Goal: Information Seeking & Learning: Learn about a topic

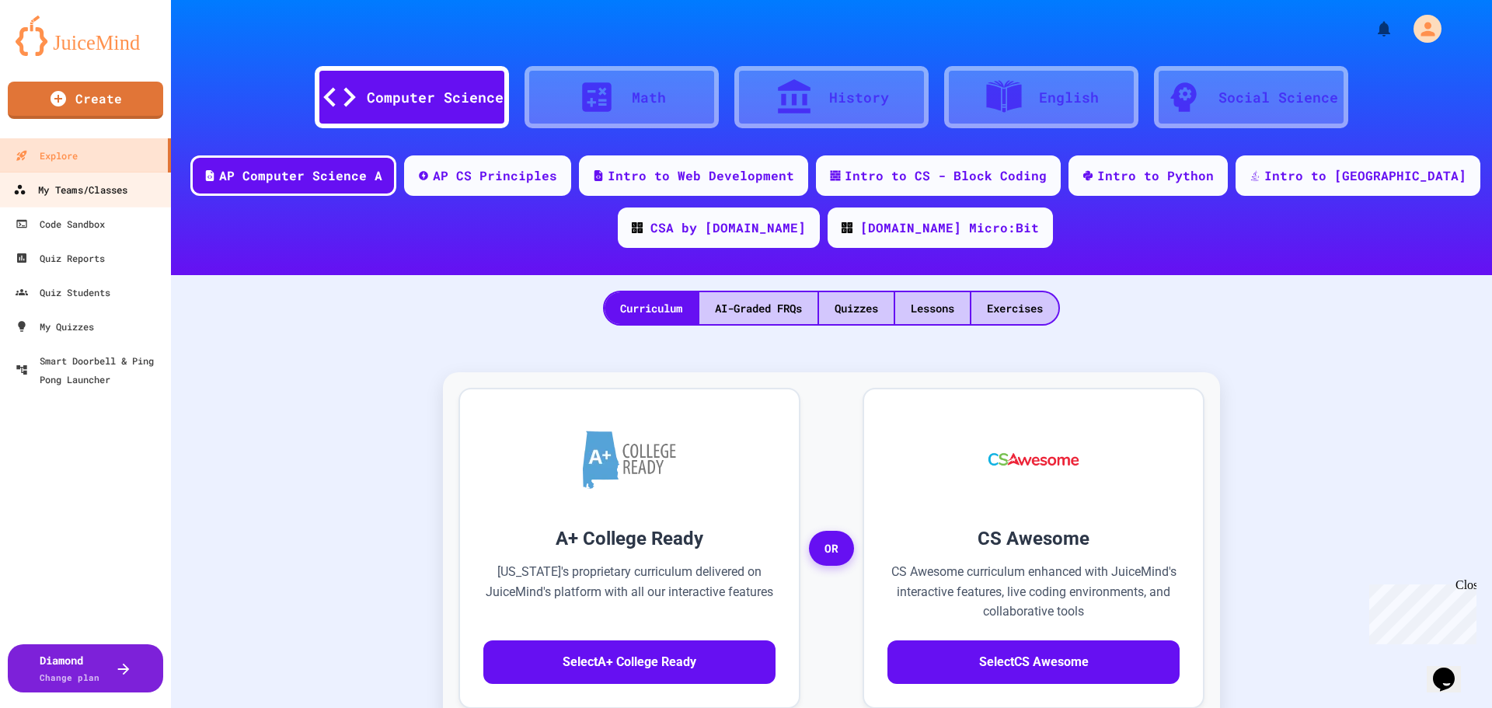
click at [78, 187] on div "My Teams/Classes" at bounding box center [70, 189] width 114 height 19
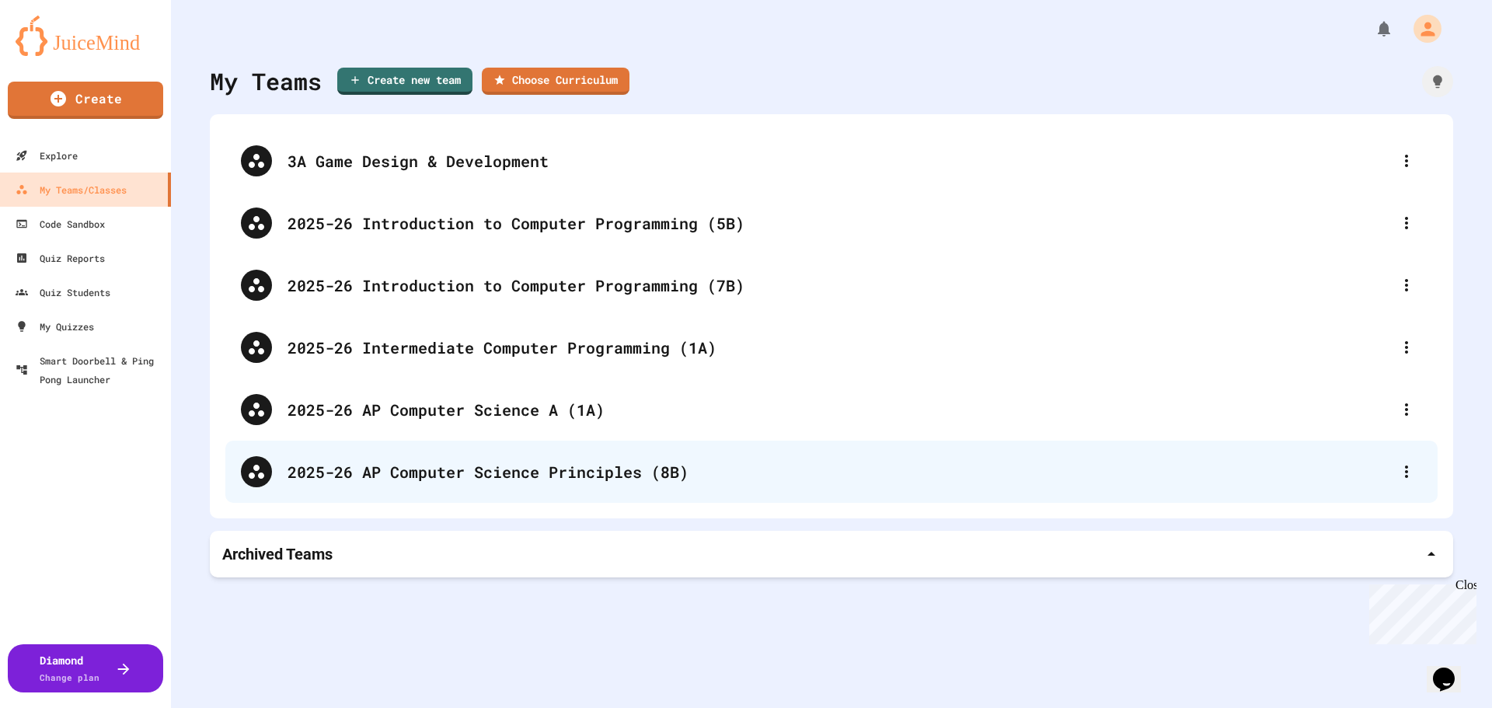
click at [527, 456] on div "2025-26 AP Computer Science Principles (8B)" at bounding box center [831, 472] width 1212 height 62
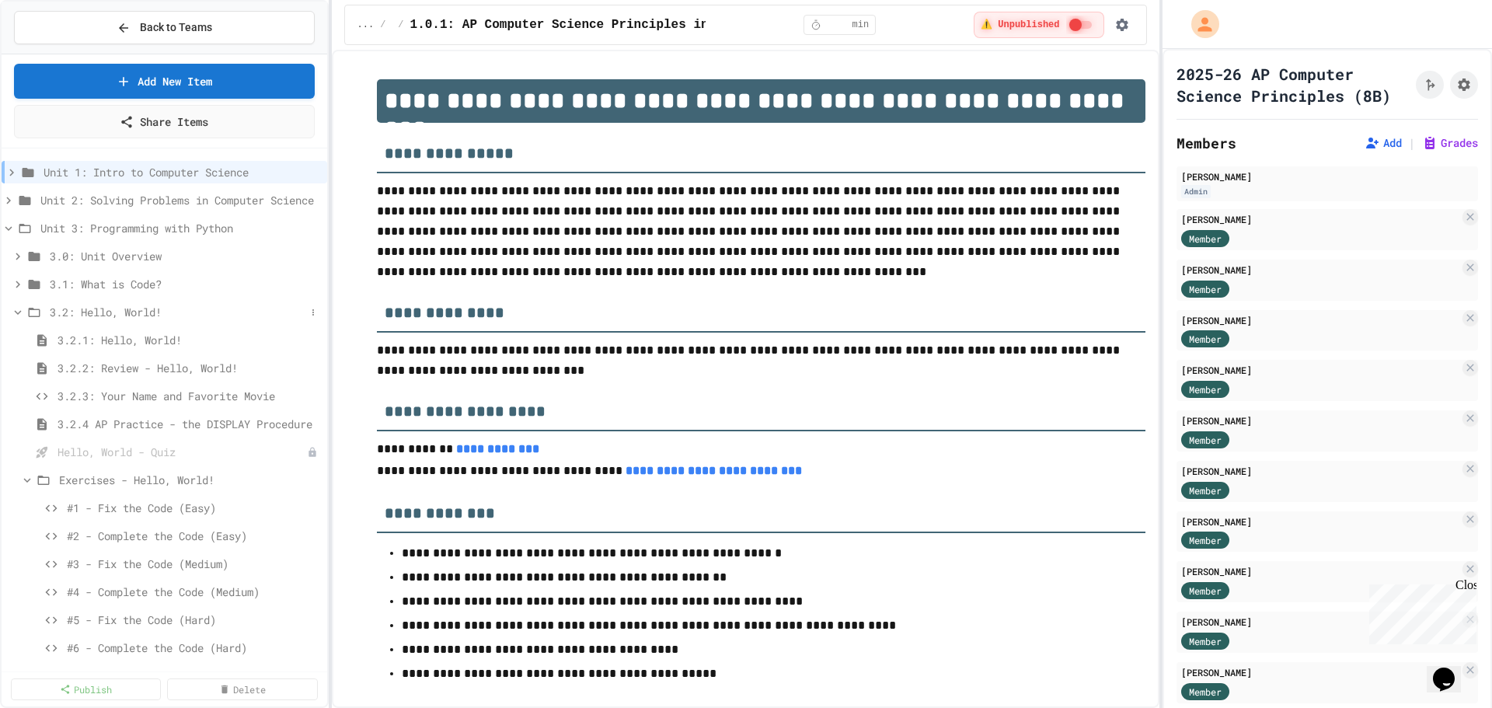
click at [19, 312] on icon at bounding box center [18, 312] width 7 height 5
click at [127, 312] on span "3.2: Hello, World!" at bounding box center [178, 312] width 256 height 16
click at [165, 396] on span "3.2.3: Your Name and Favorite Movie" at bounding box center [181, 396] width 248 height 16
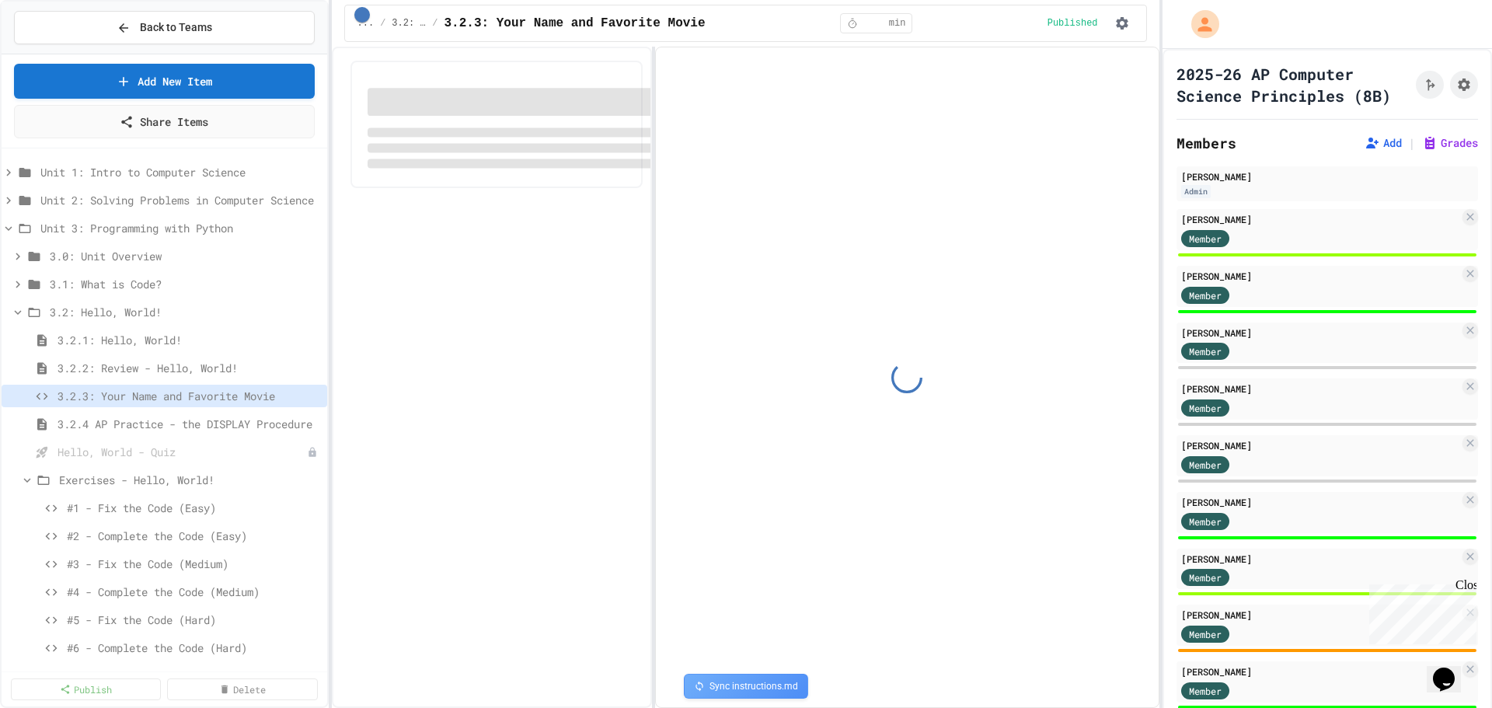
select select "*******"
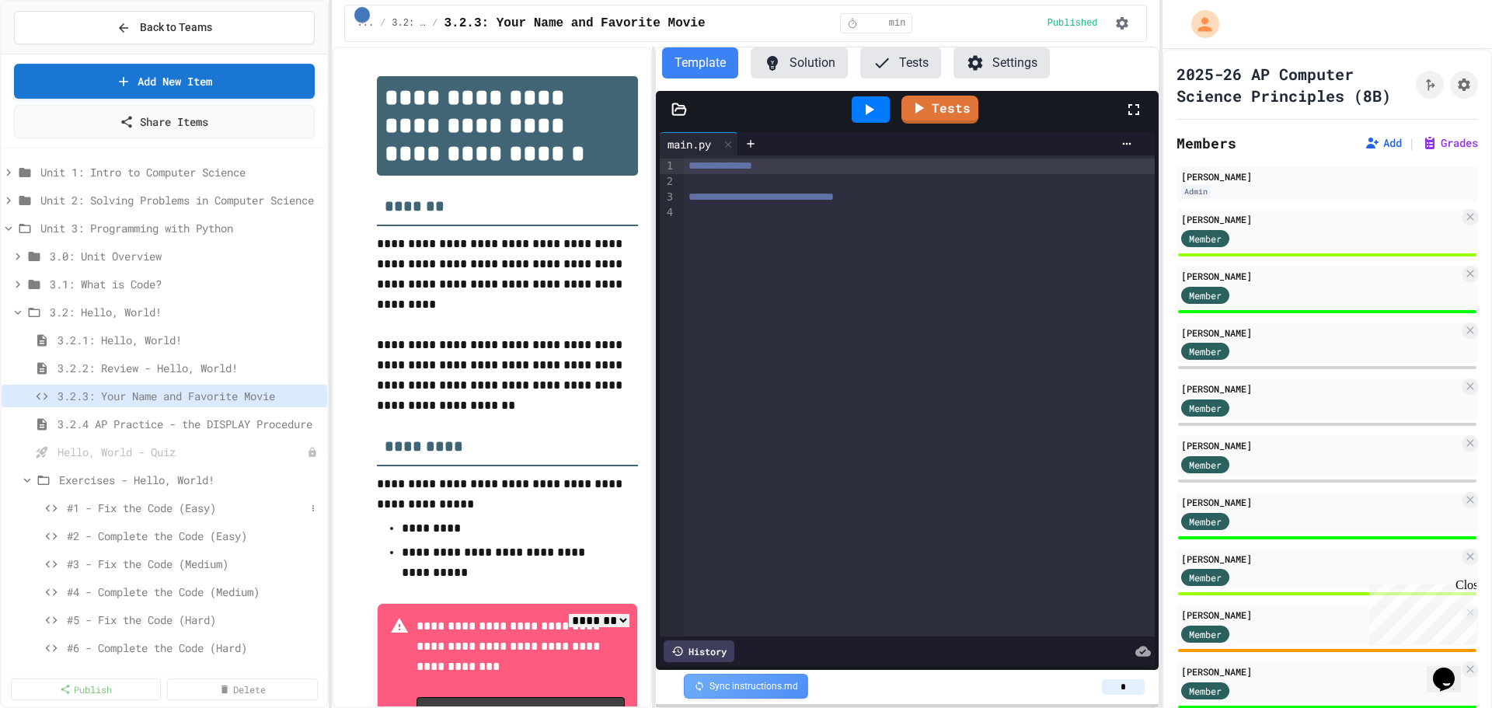
click at [142, 510] on span "#1 - Fix the Code (Easy)" at bounding box center [186, 508] width 239 height 16
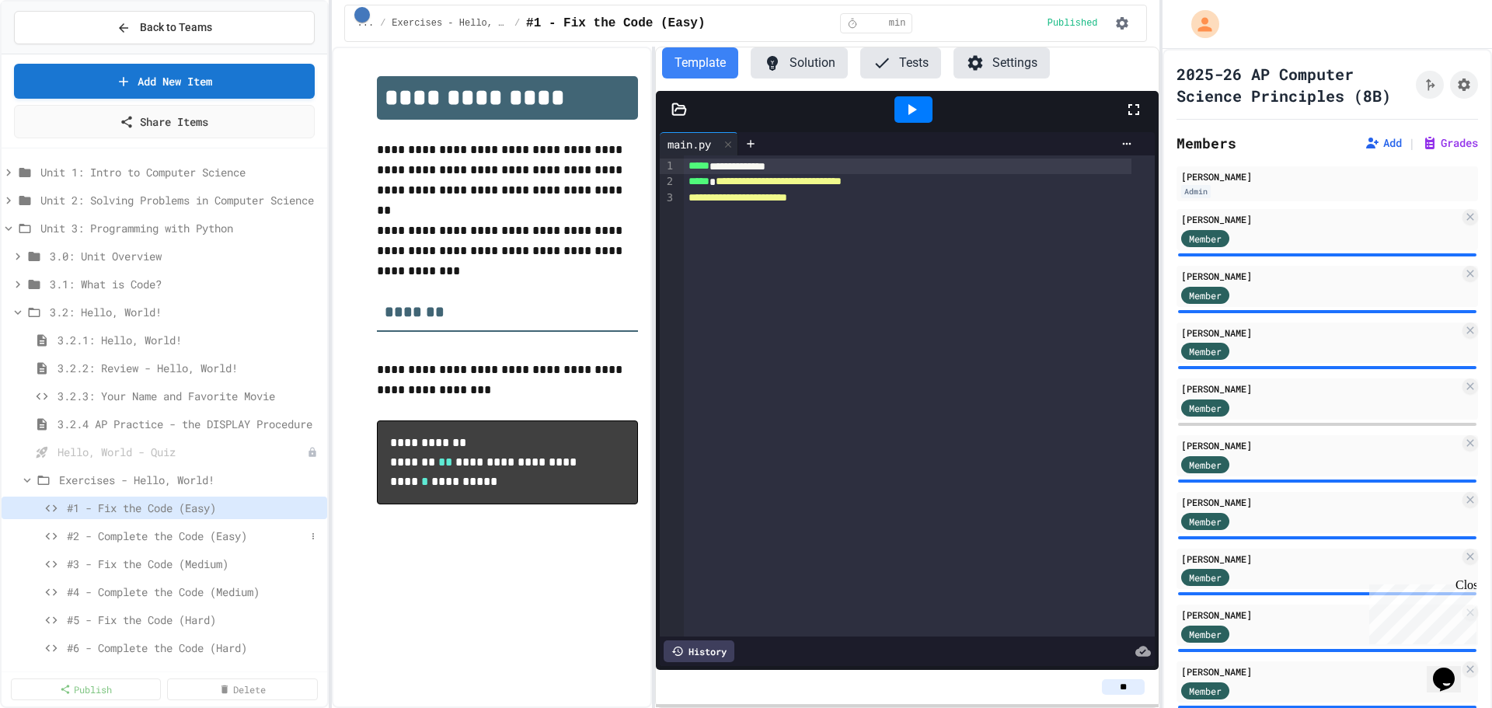
click at [150, 544] on div "#2 - Complete the Code (Easy)" at bounding box center [165, 535] width 326 height 23
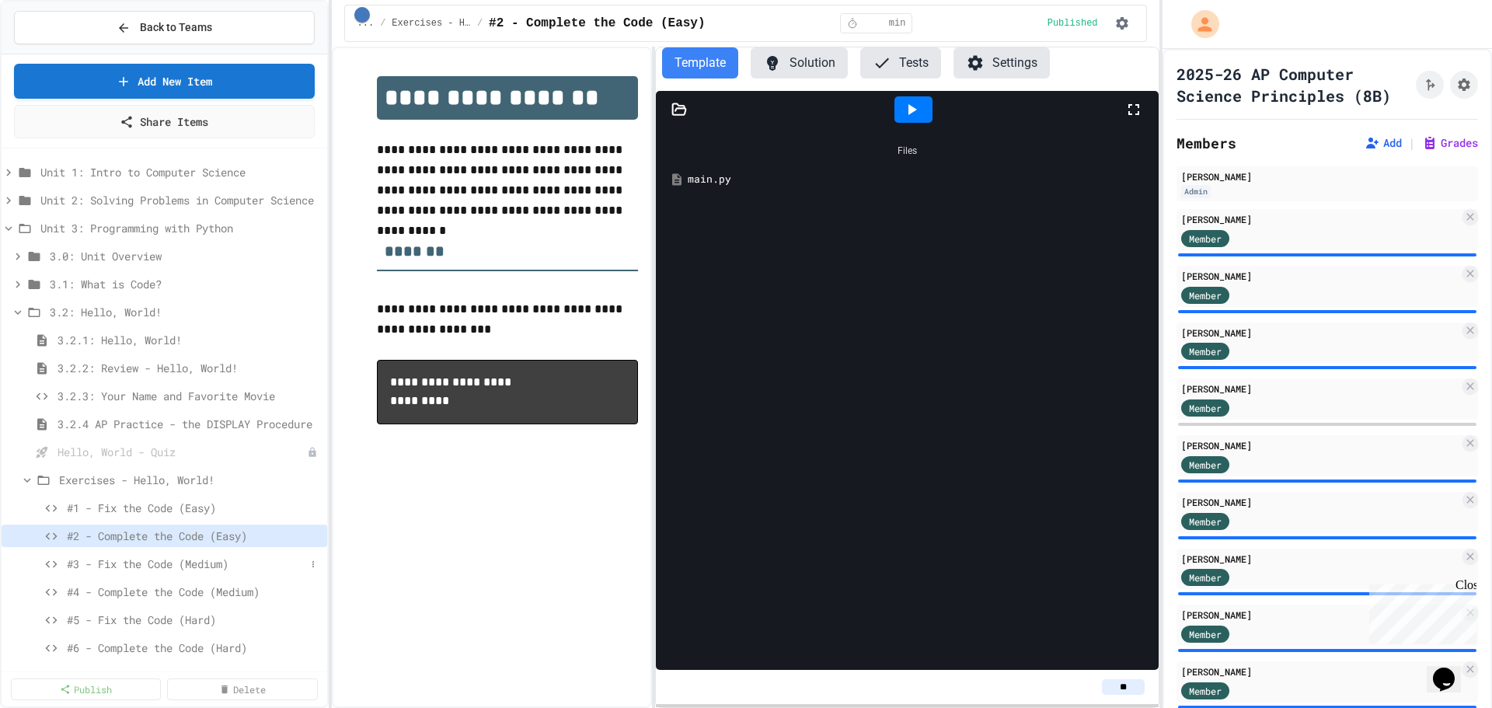
click at [152, 566] on span "#3 - Fix the Code (Medium)" at bounding box center [186, 564] width 239 height 16
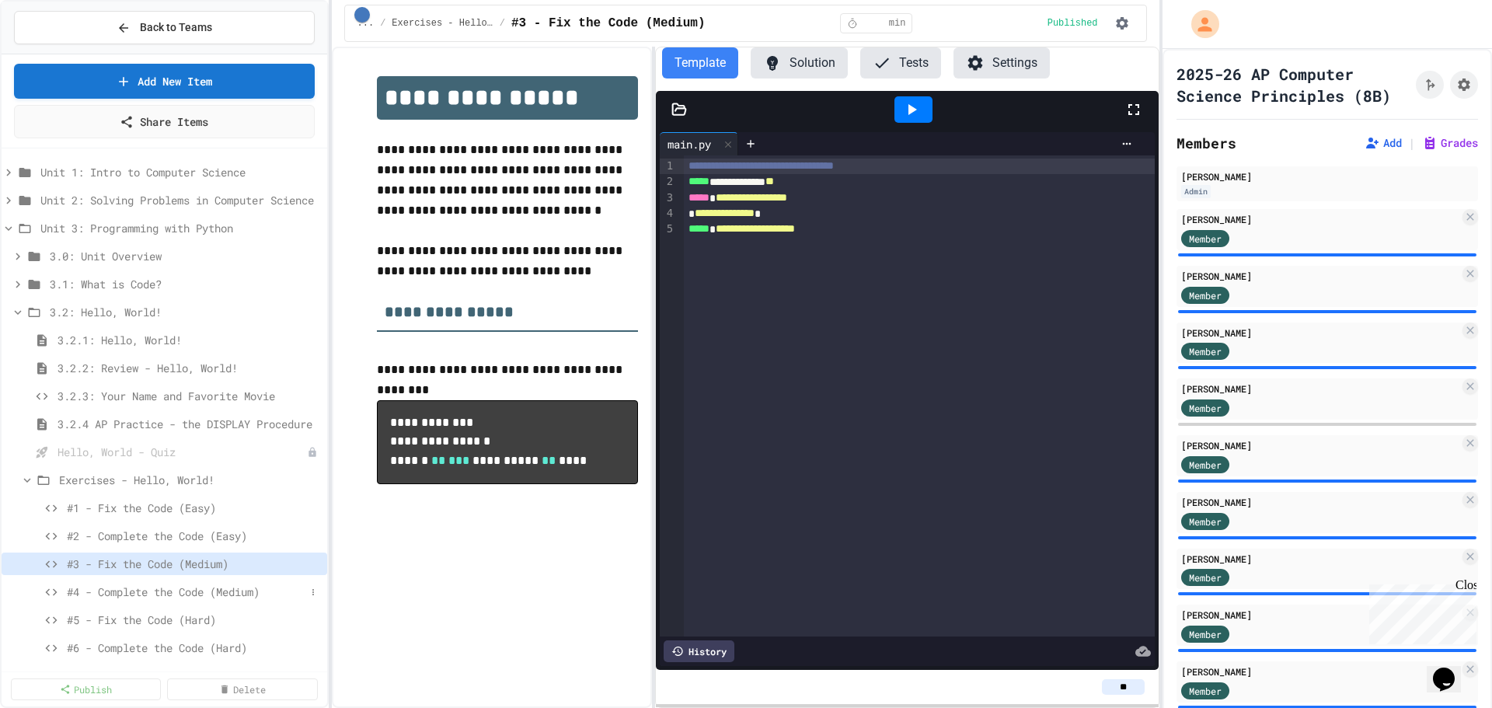
click at [158, 592] on span "#4 - Complete the Code (Medium)" at bounding box center [186, 591] width 239 height 16
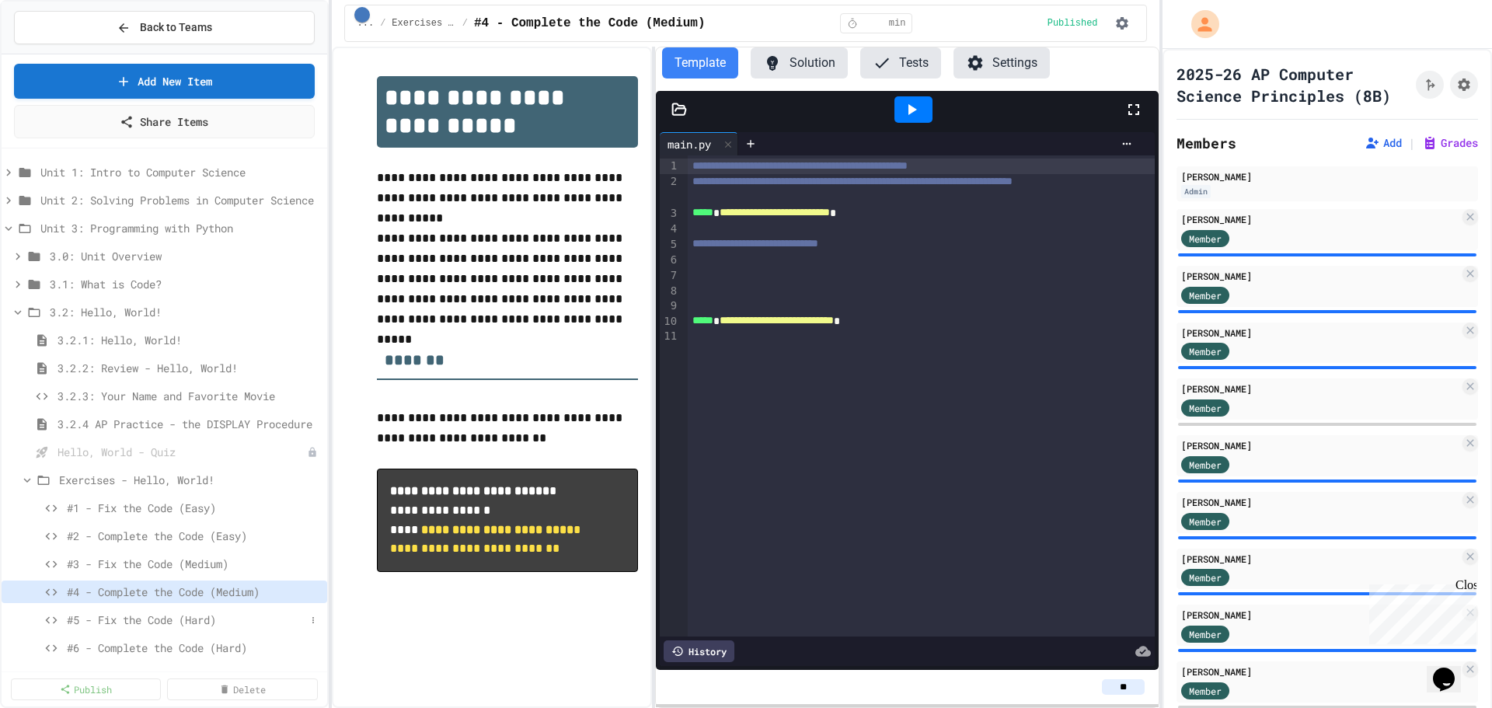
click at [147, 622] on span "#5 - Fix the Code (Hard)" at bounding box center [186, 619] width 239 height 16
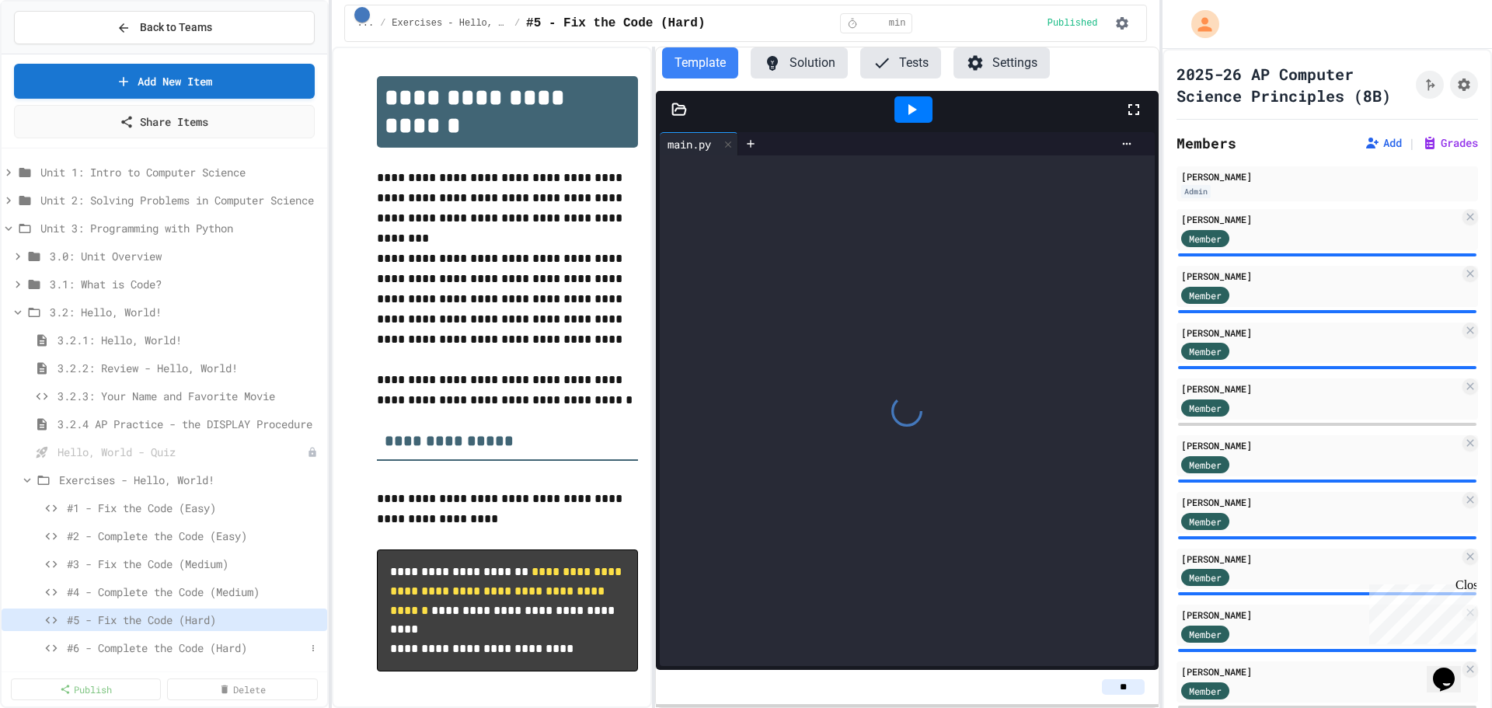
click at [142, 649] on span "#6 - Complete the Code (Hard)" at bounding box center [186, 647] width 239 height 16
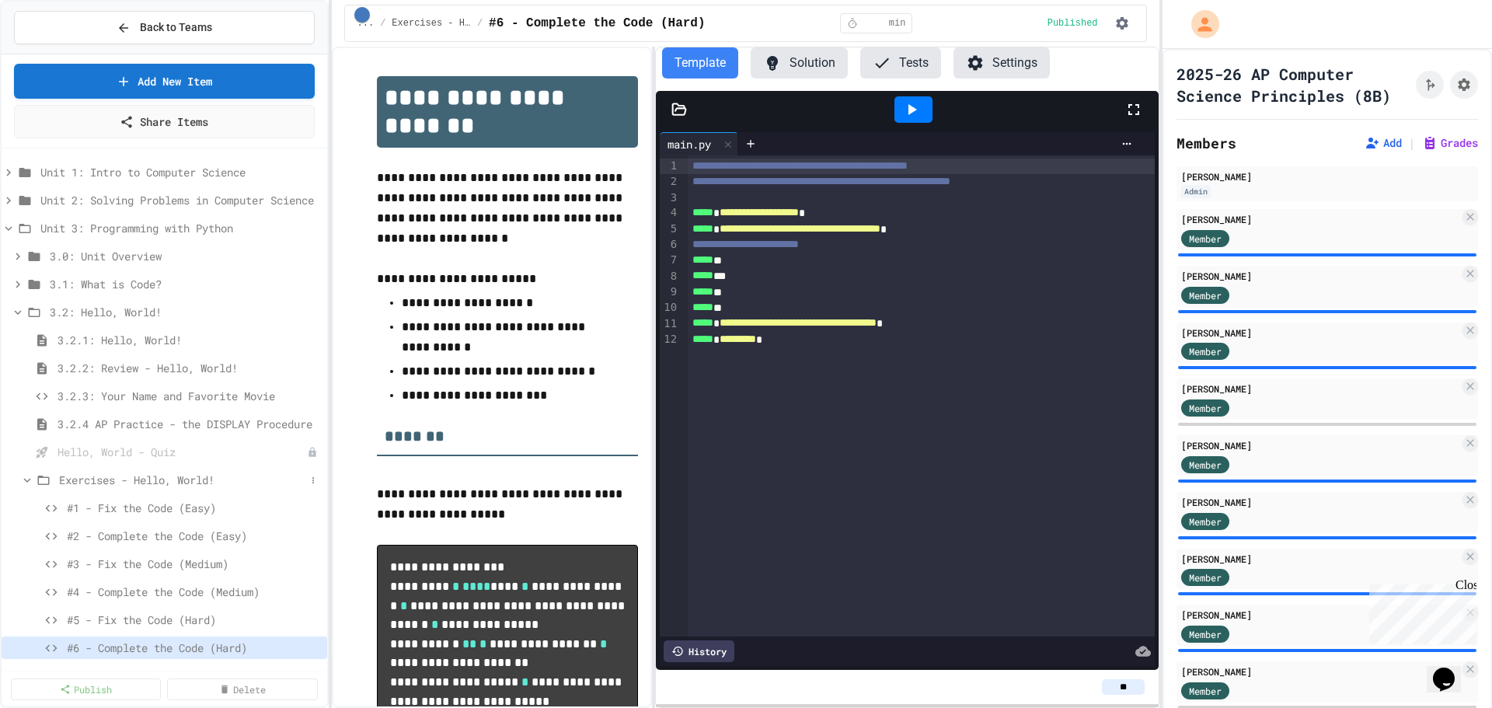
click at [33, 482] on icon at bounding box center [27, 480] width 14 height 14
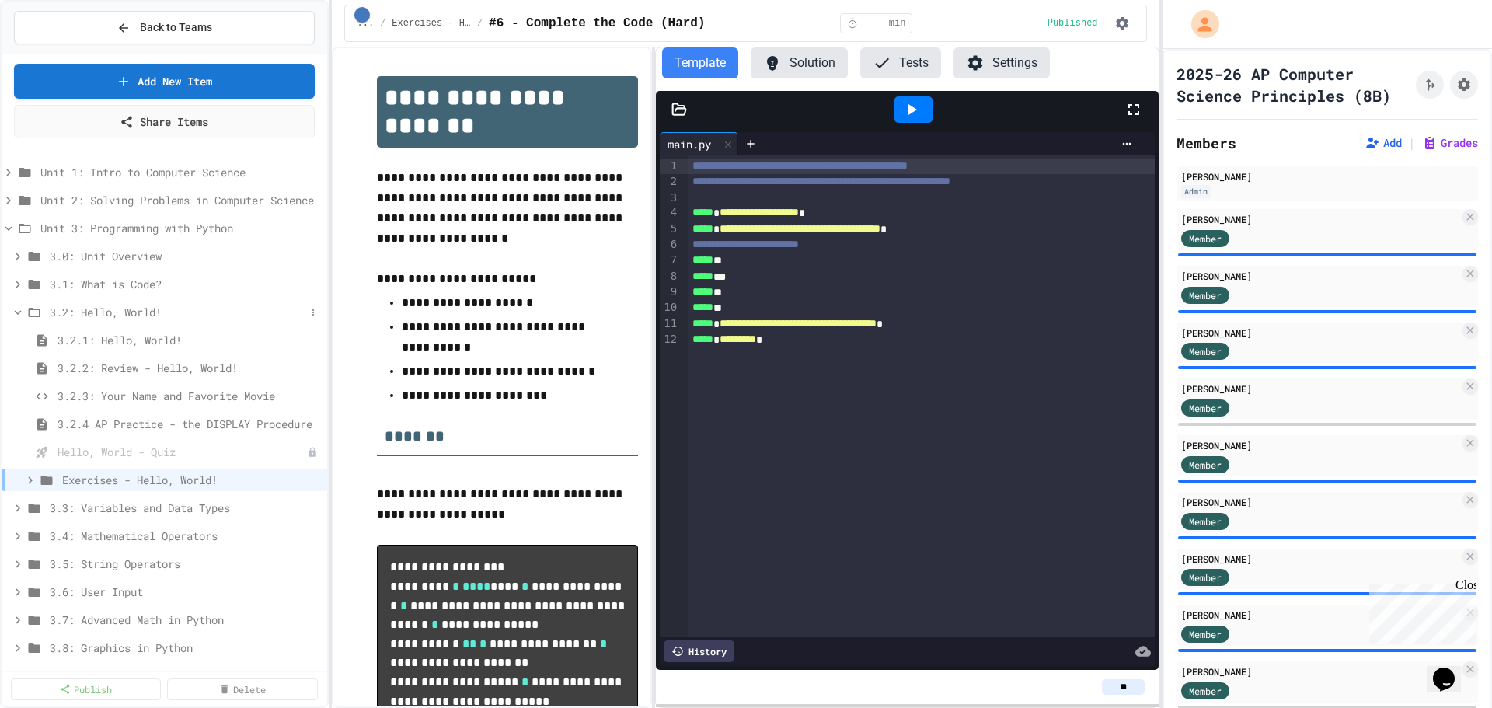
click at [16, 315] on icon at bounding box center [18, 312] width 14 height 14
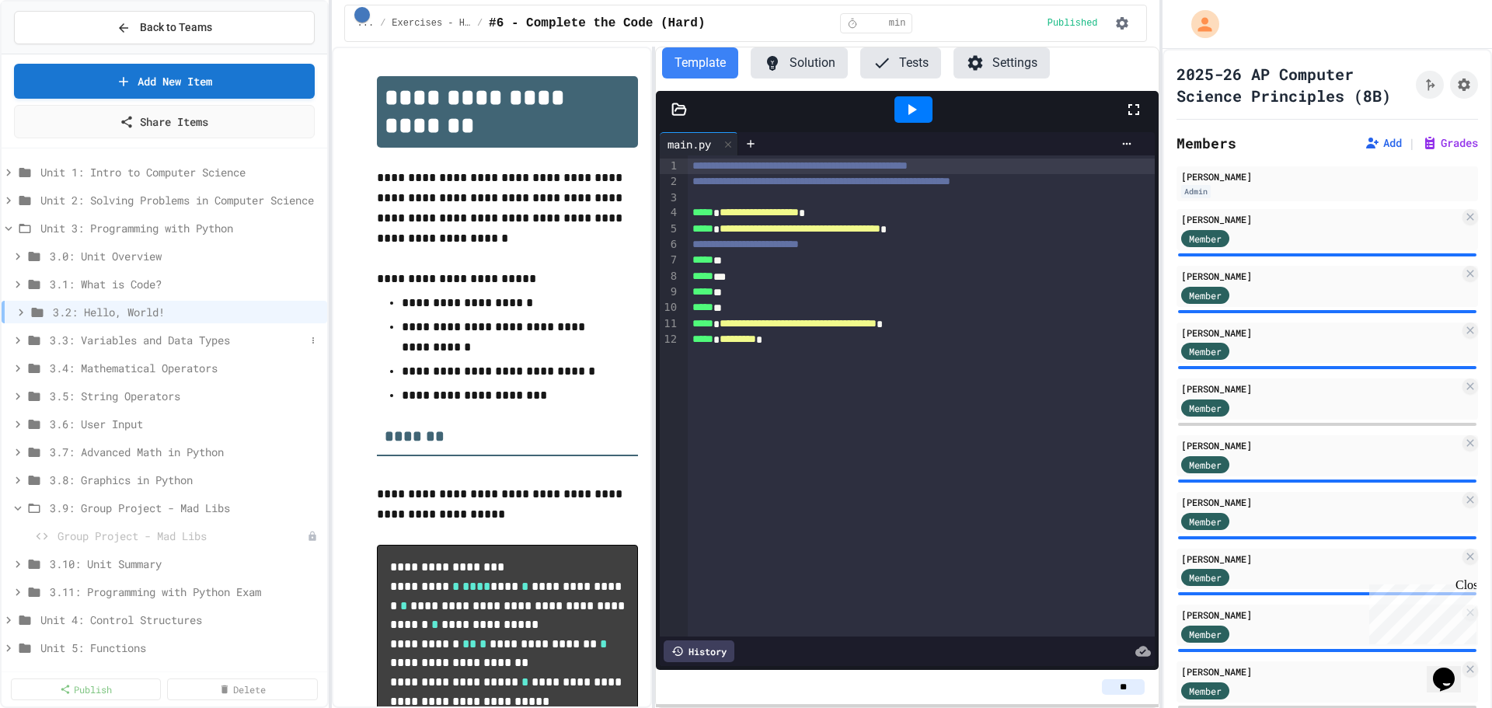
click at [14, 338] on icon at bounding box center [18, 340] width 14 height 14
click at [29, 535] on icon at bounding box center [27, 535] width 5 height 7
click at [155, 567] on span "#1 - Fix the Code (Easy)" at bounding box center [186, 564] width 239 height 16
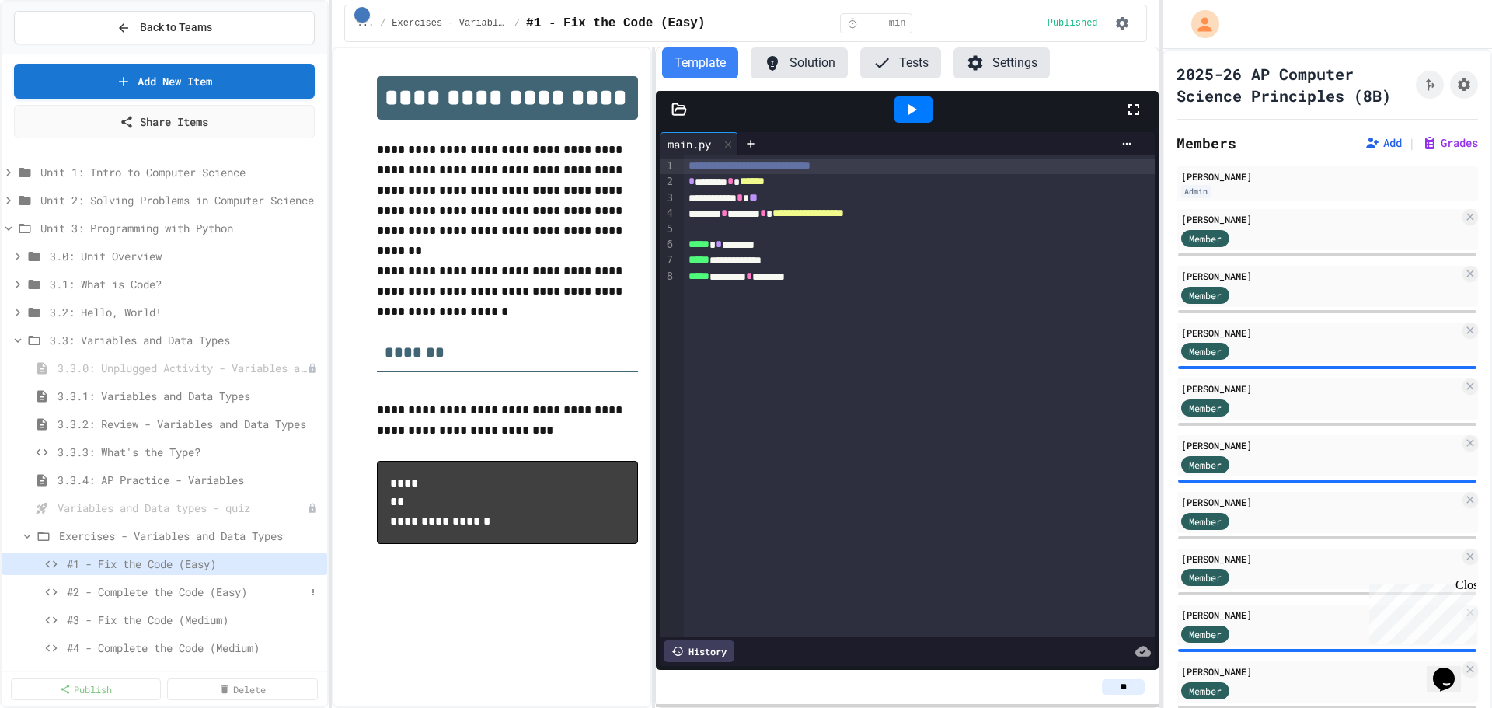
click at [151, 594] on span "#2 - Complete the Code (Easy)" at bounding box center [186, 591] width 239 height 16
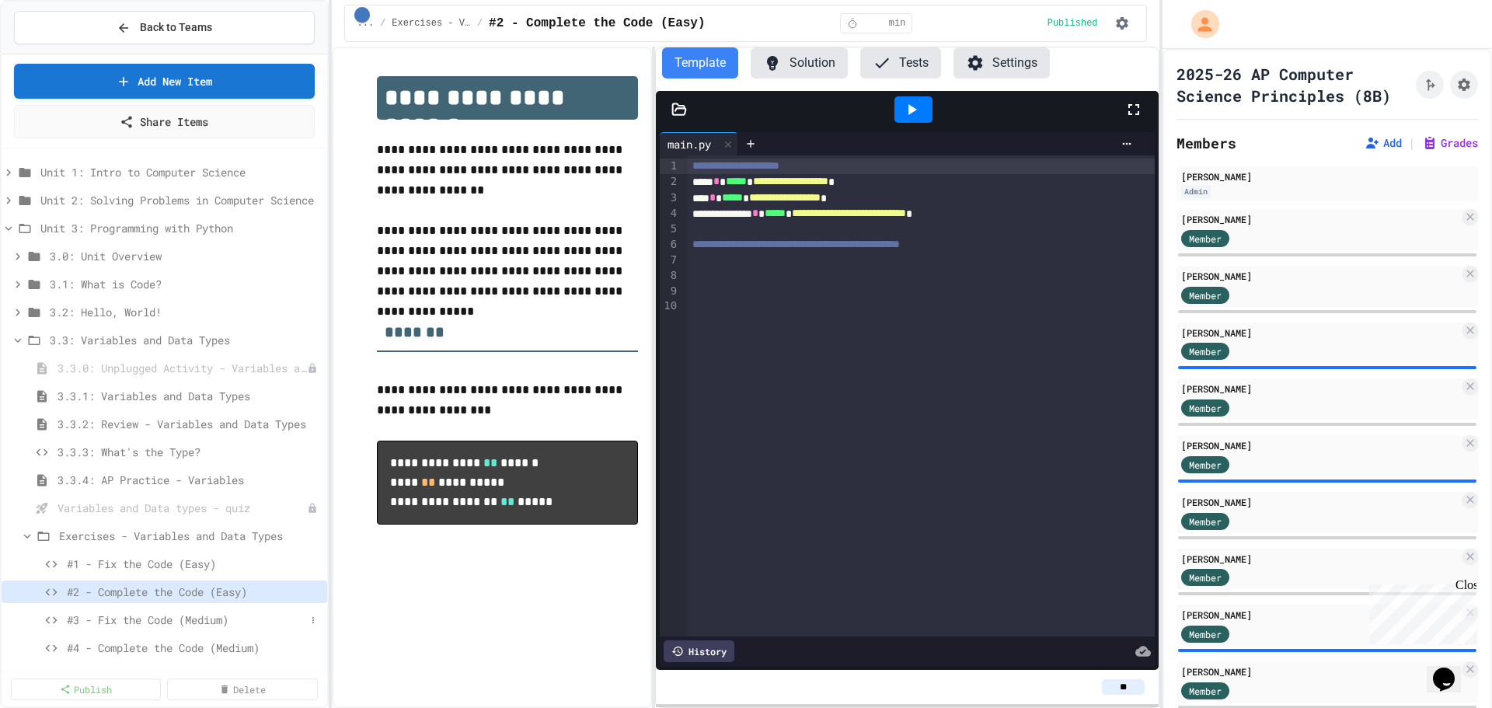
click at [147, 615] on span "#3 - Fix the Code (Medium)" at bounding box center [186, 619] width 239 height 16
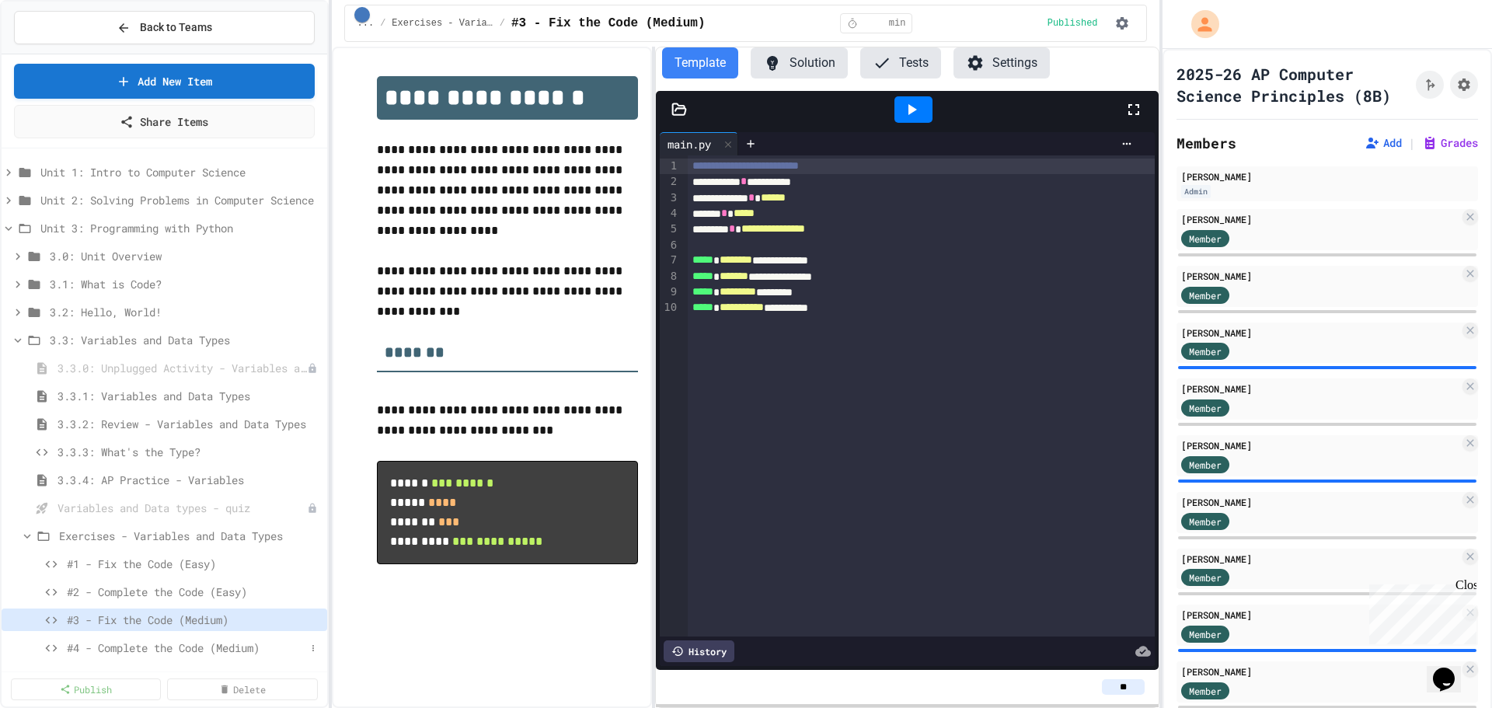
click at [157, 641] on span "#4 - Complete the Code (Medium)" at bounding box center [186, 647] width 239 height 16
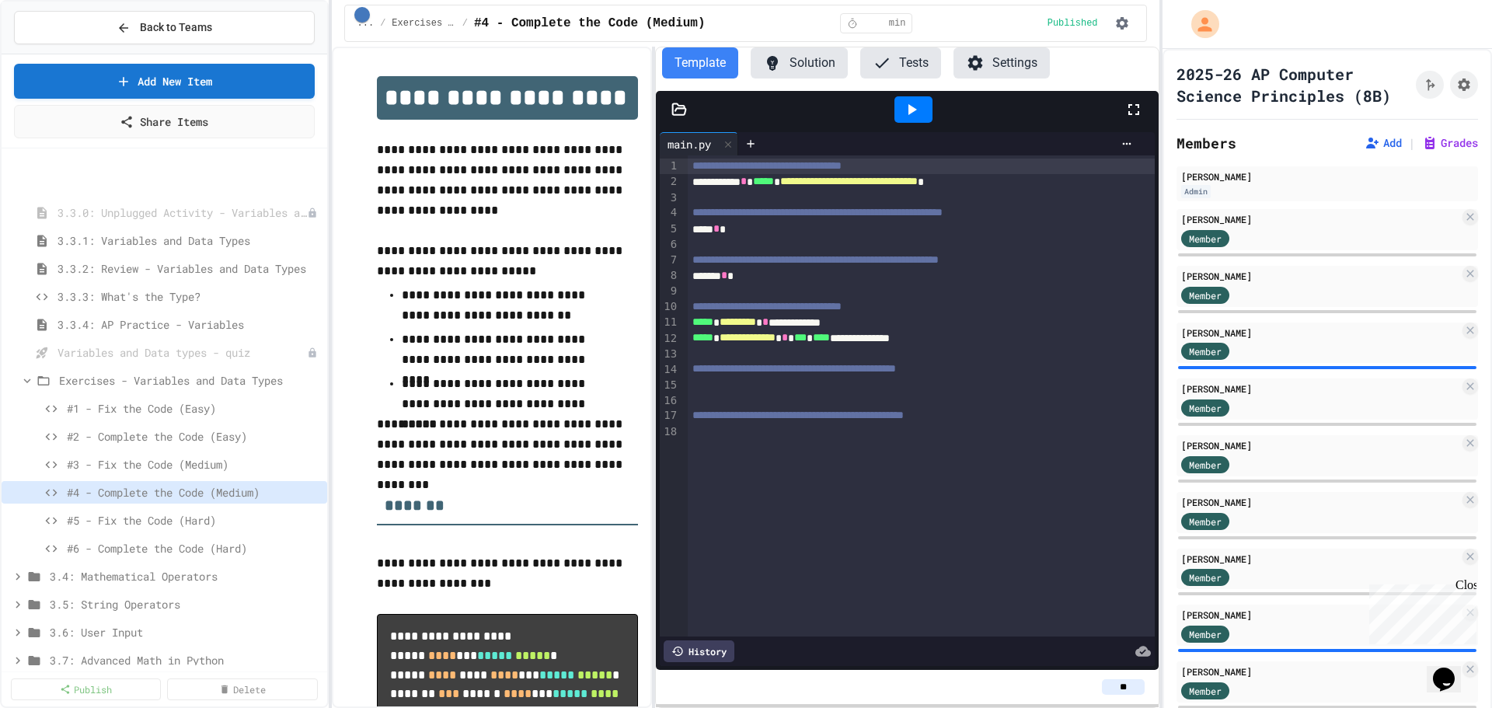
scroll to position [233, 0]
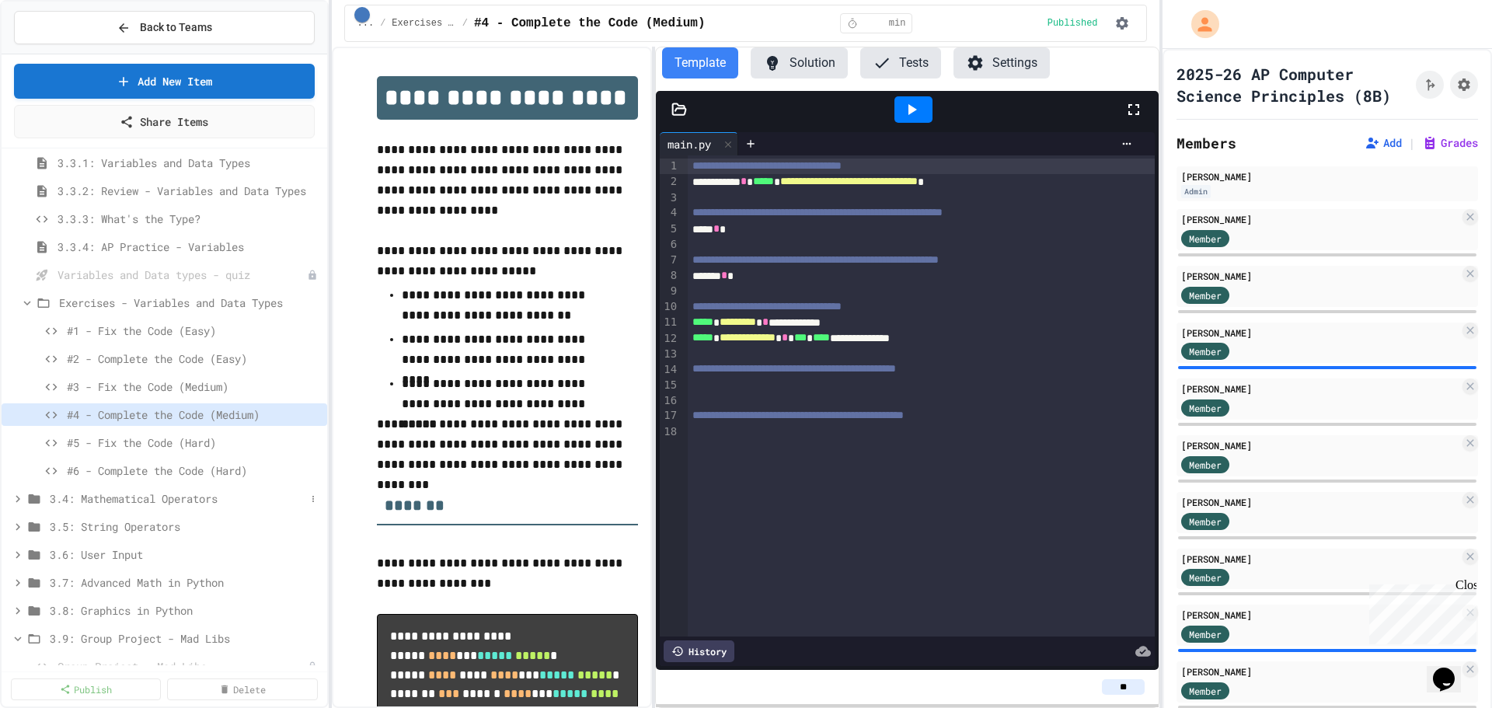
click at [177, 500] on span "3.4: Mathematical Operators" at bounding box center [178, 498] width 256 height 16
click at [153, 553] on span "3.4.1: Mathematical Operators" at bounding box center [174, 554] width 234 height 16
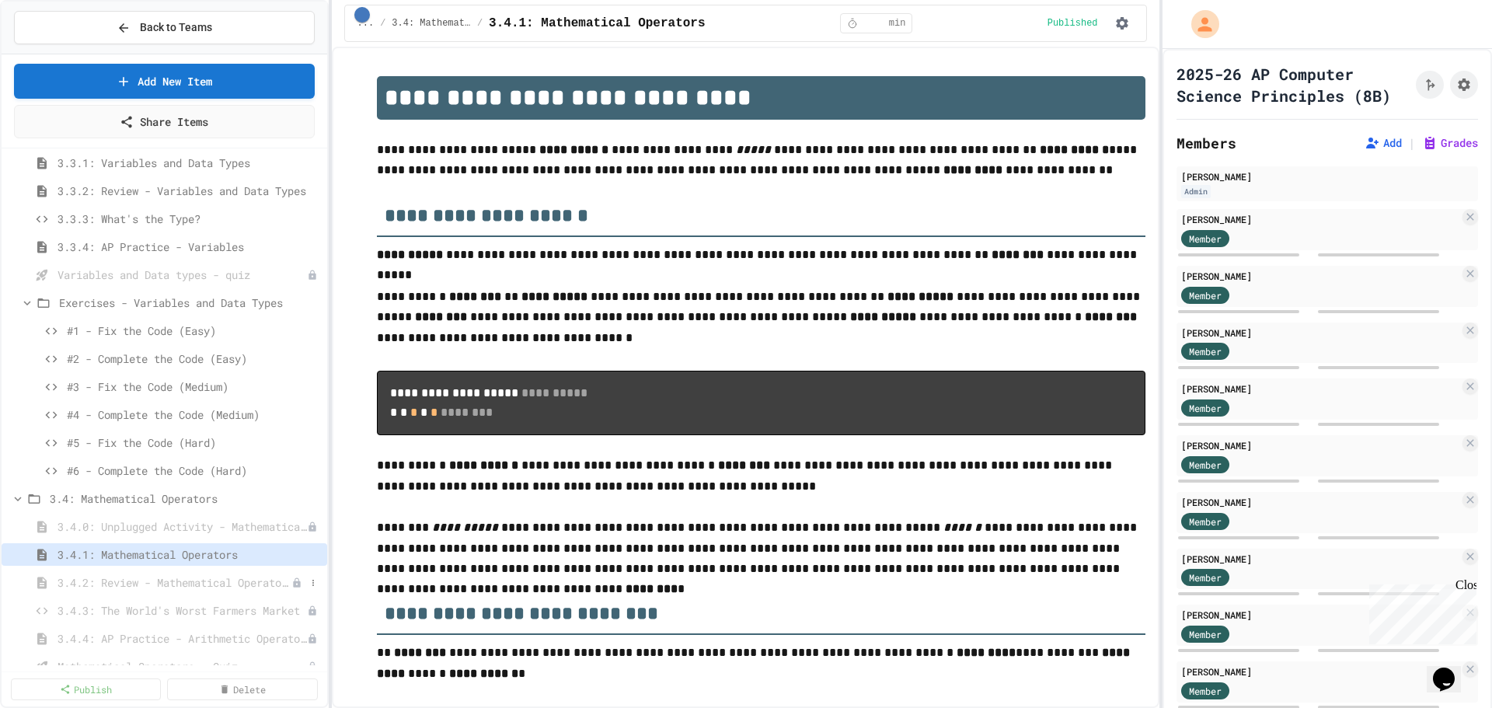
click at [163, 587] on span "3.4.2: Review - Mathematical Operators" at bounding box center [174, 582] width 234 height 16
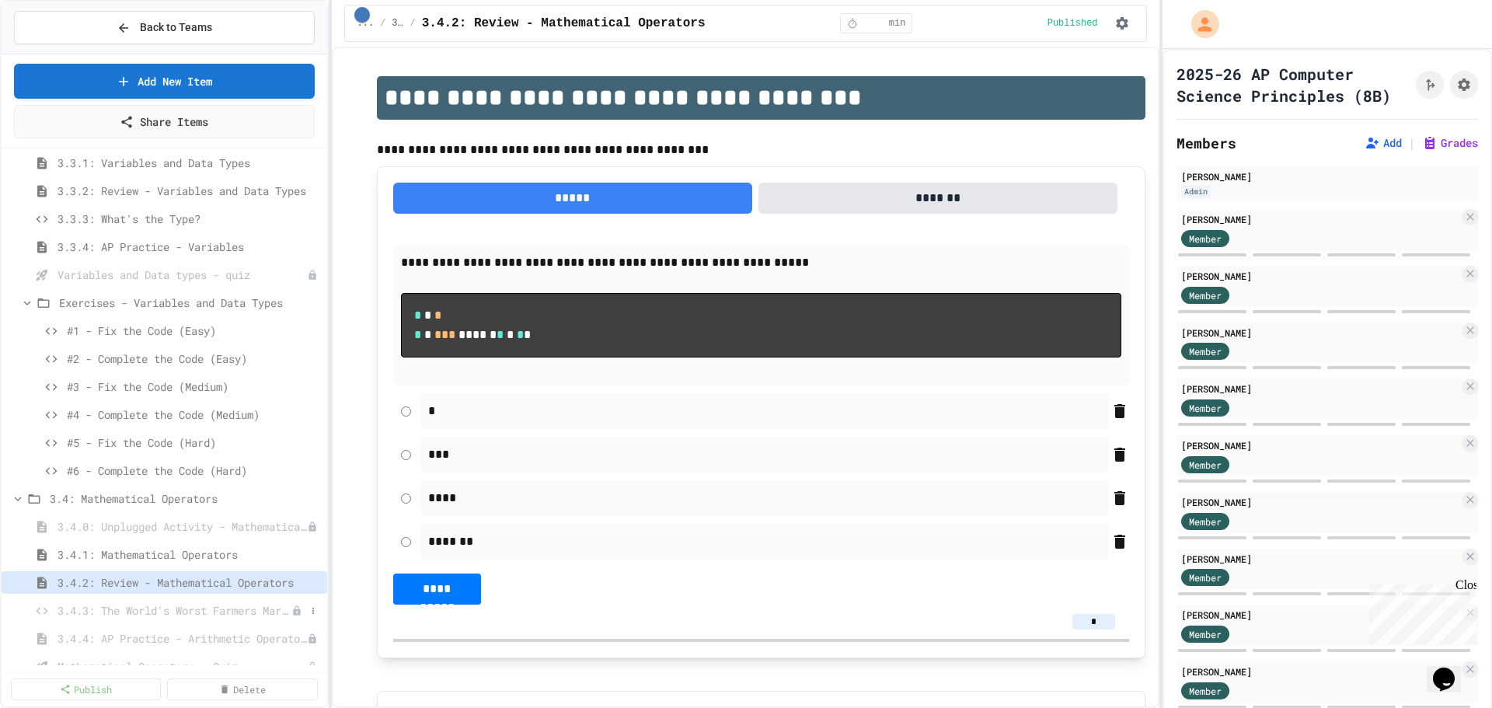
click at [145, 611] on span "3.4.3: The World's Worst Farmers Market" at bounding box center [174, 610] width 234 height 16
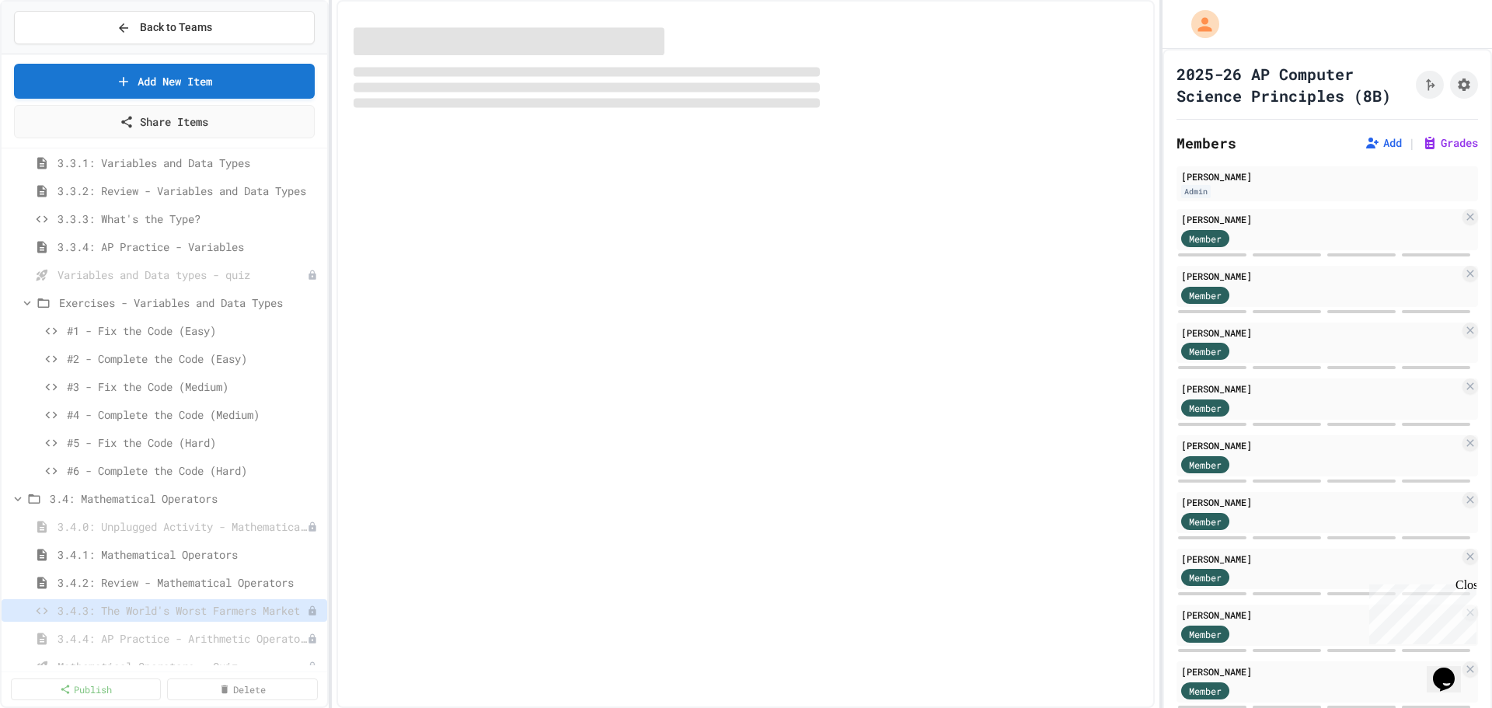
select select "*******"
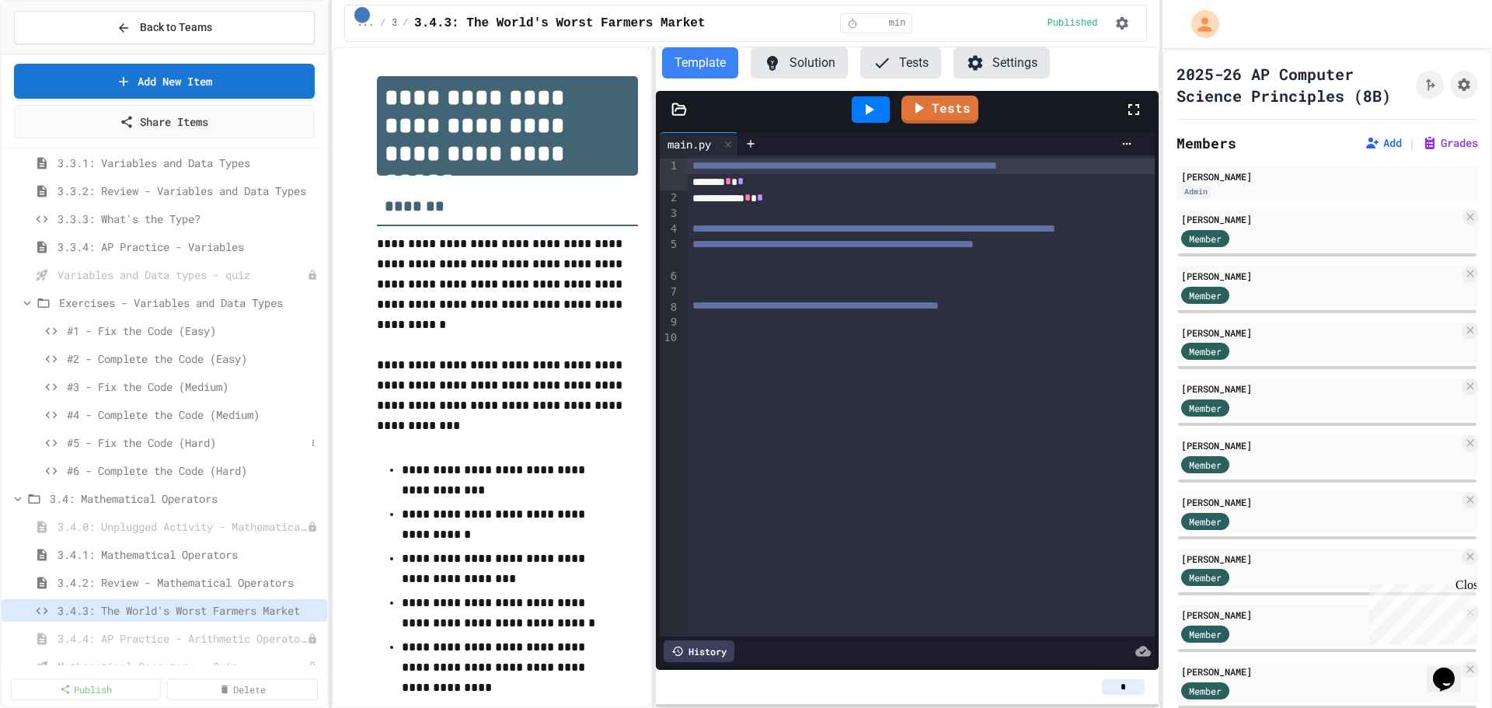
scroll to position [388, 0]
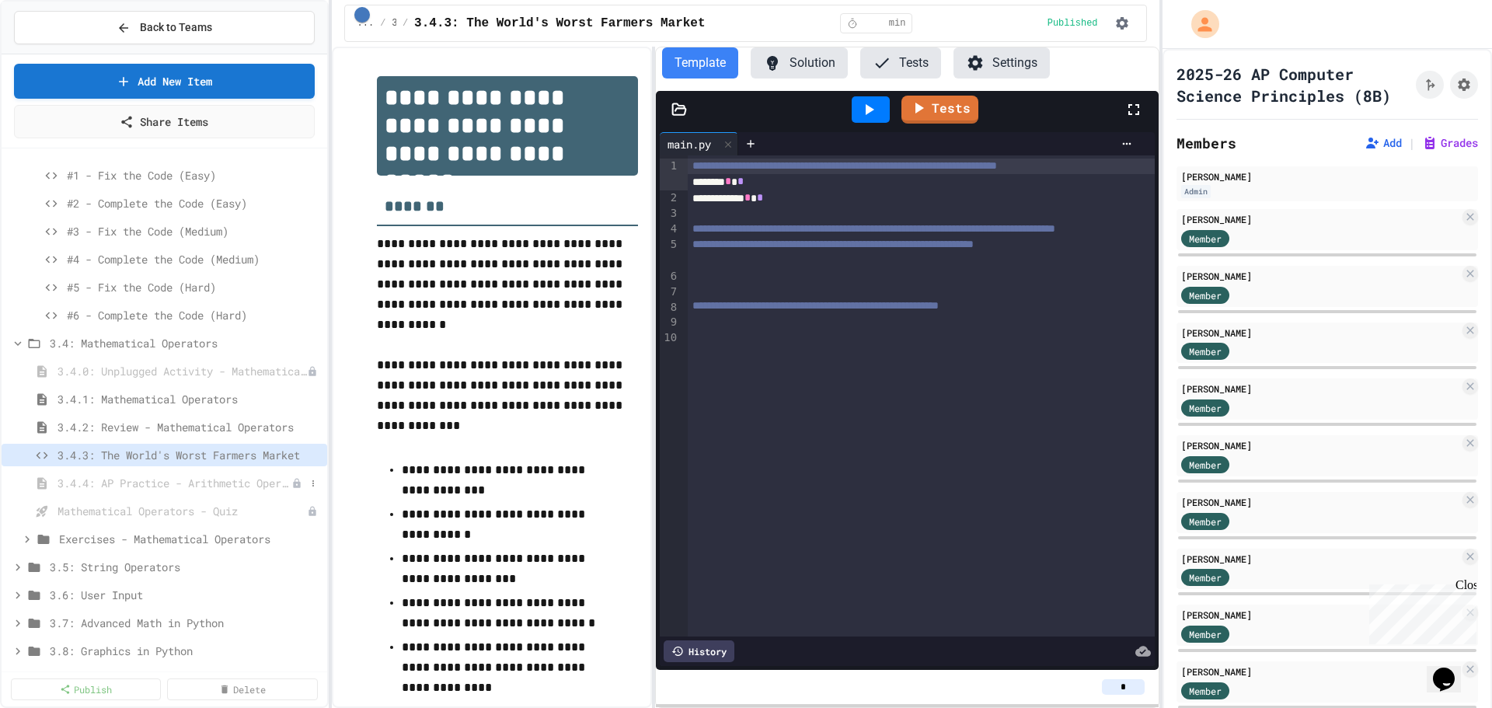
click at [197, 486] on span "3.4.4: AP Practice - Arithmetic Operators" at bounding box center [174, 483] width 234 height 16
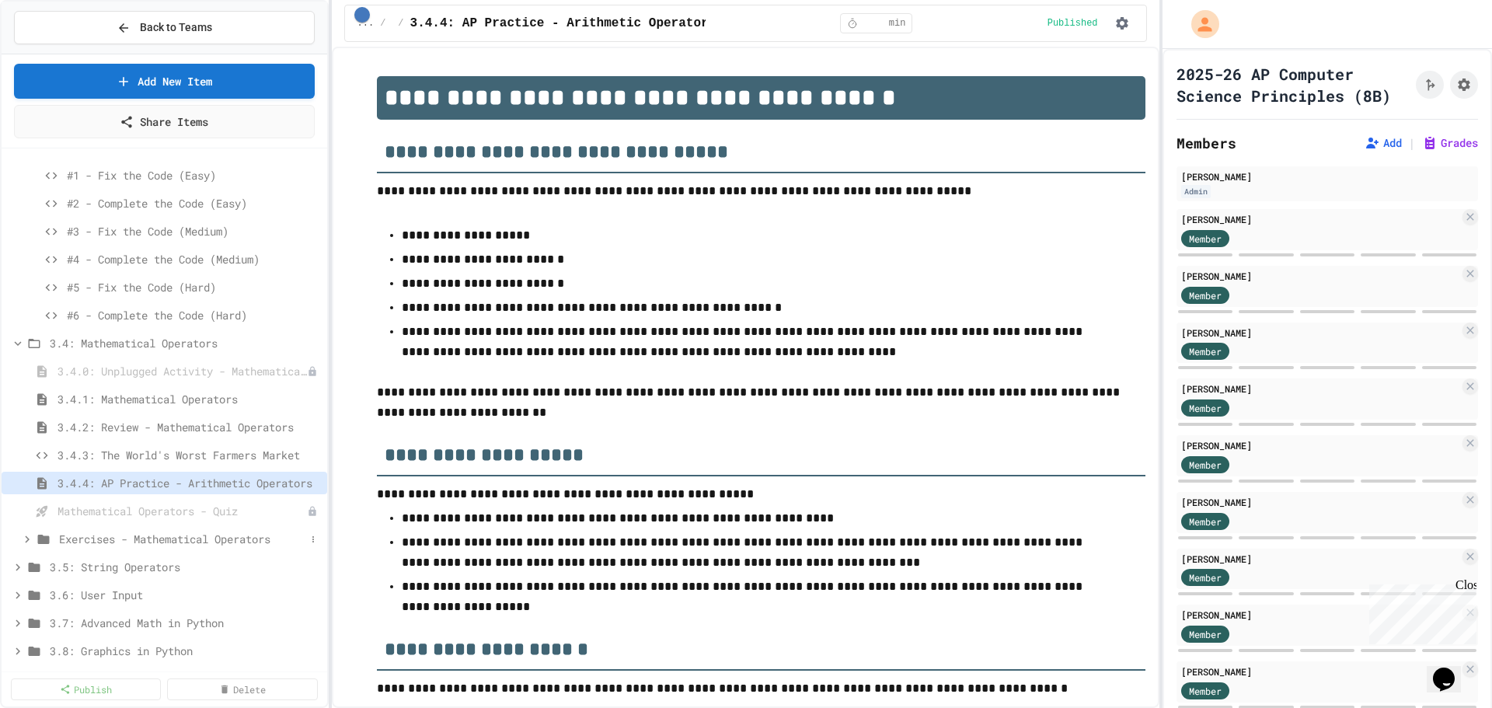
click at [28, 542] on icon at bounding box center [27, 539] width 14 height 14
click at [118, 566] on span "#1 - Fix the Code (Easy)" at bounding box center [179, 567] width 225 height 16
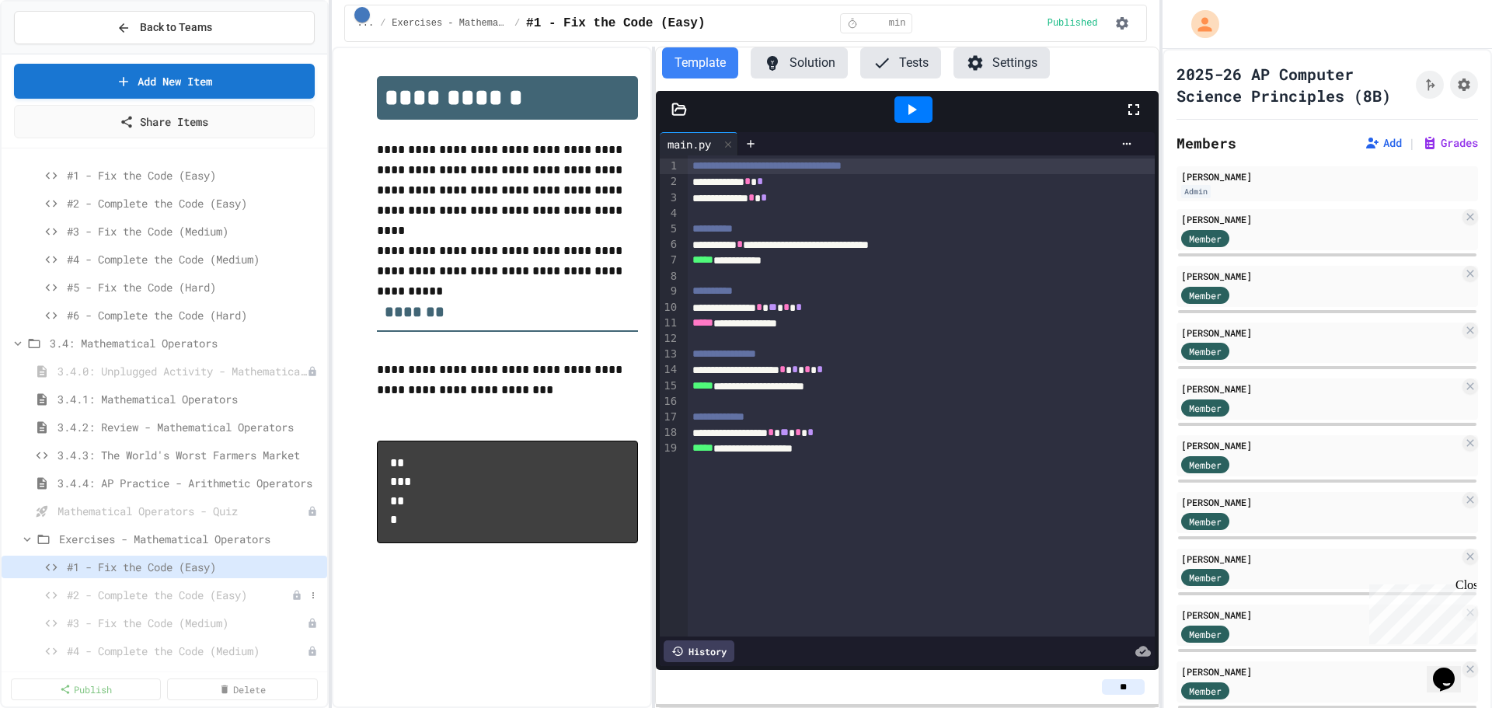
click at [103, 597] on span "#2 - Complete the Code (Easy)" at bounding box center [179, 595] width 225 height 16
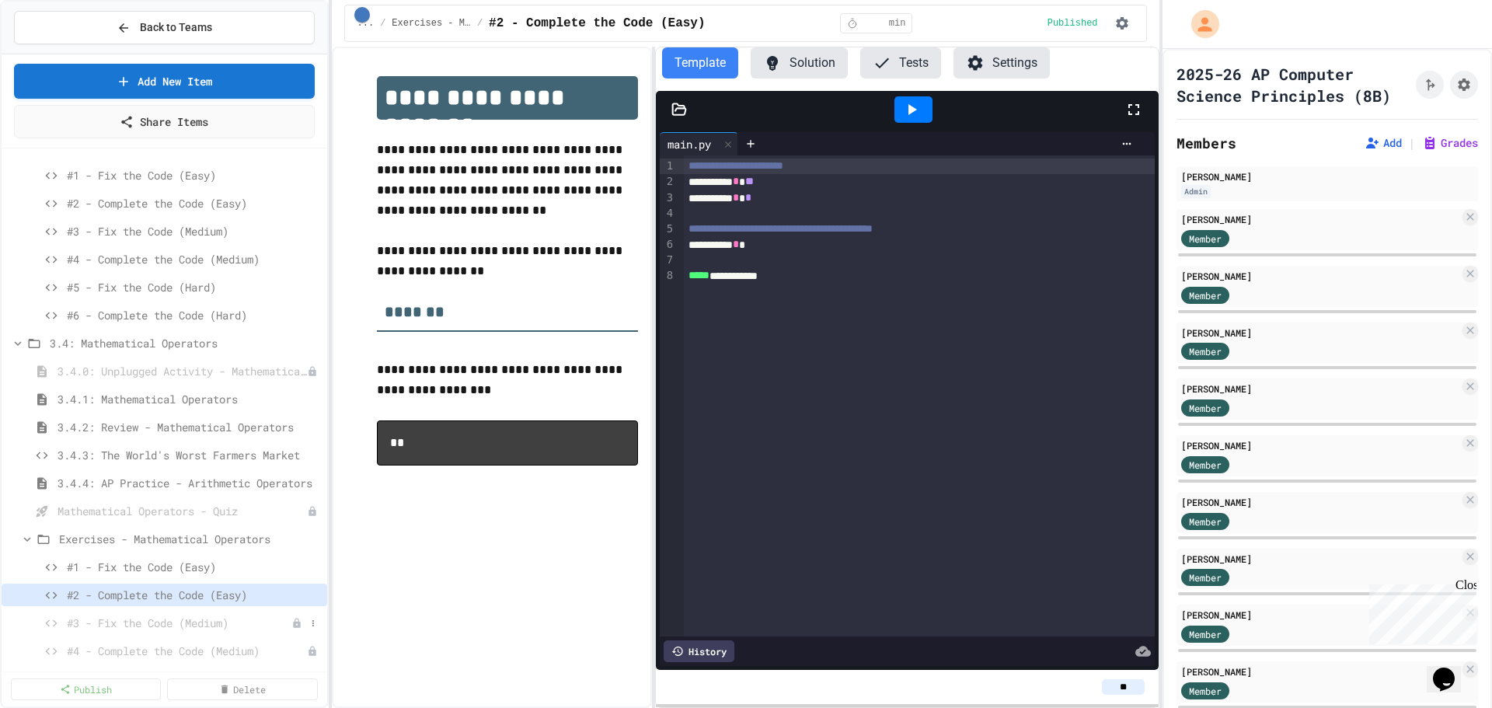
click at [106, 622] on span "#3 - Fix the Code (Medium)" at bounding box center [179, 623] width 225 height 16
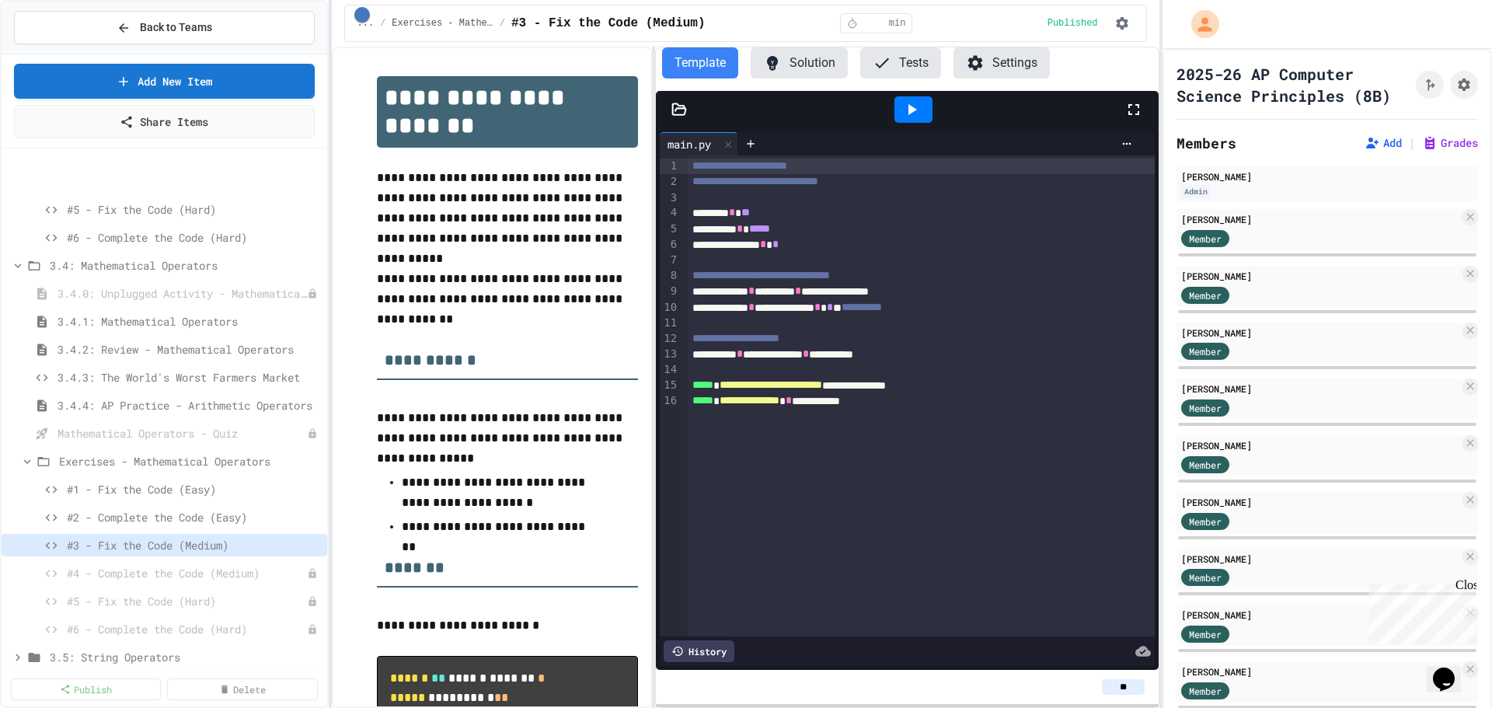
scroll to position [544, 0]
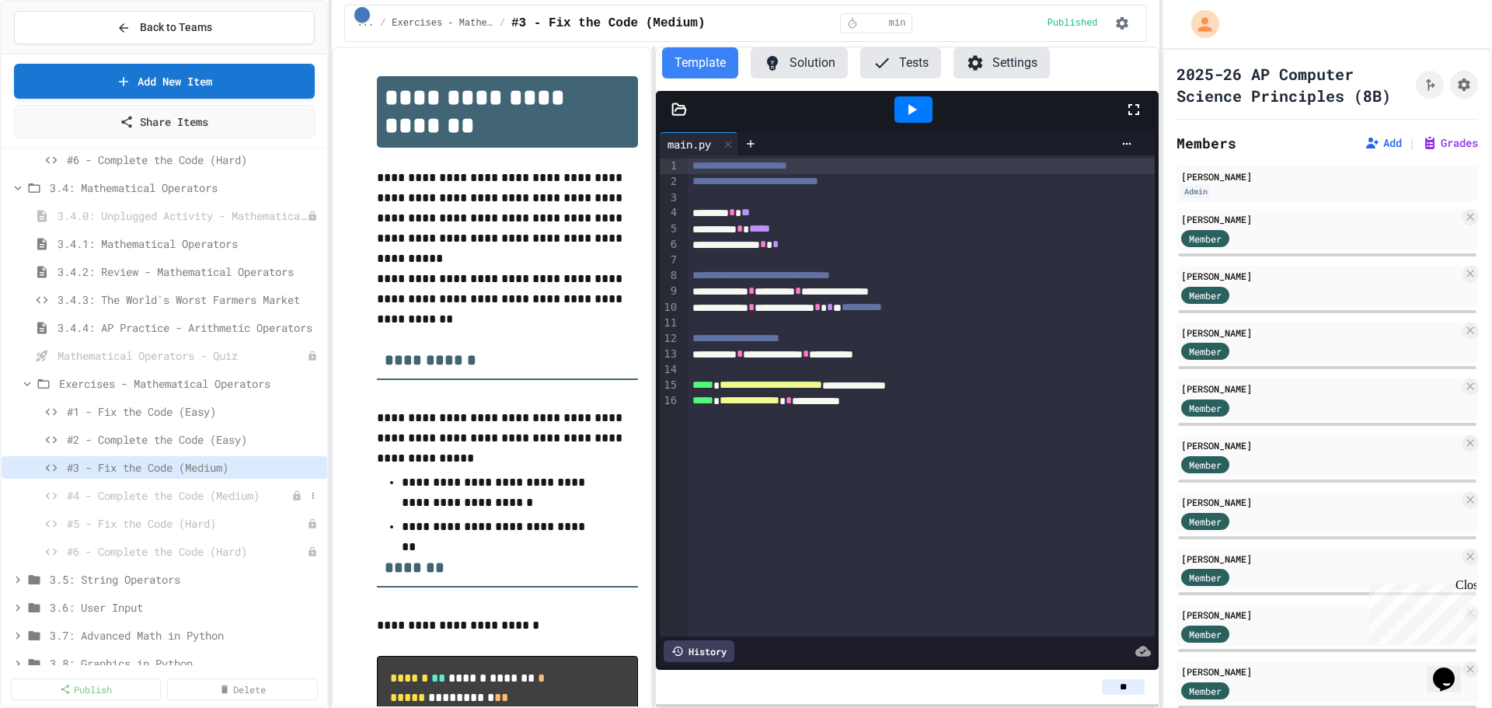
click at [146, 500] on span "#4 - Complete the Code (Medium)" at bounding box center [179, 495] width 225 height 16
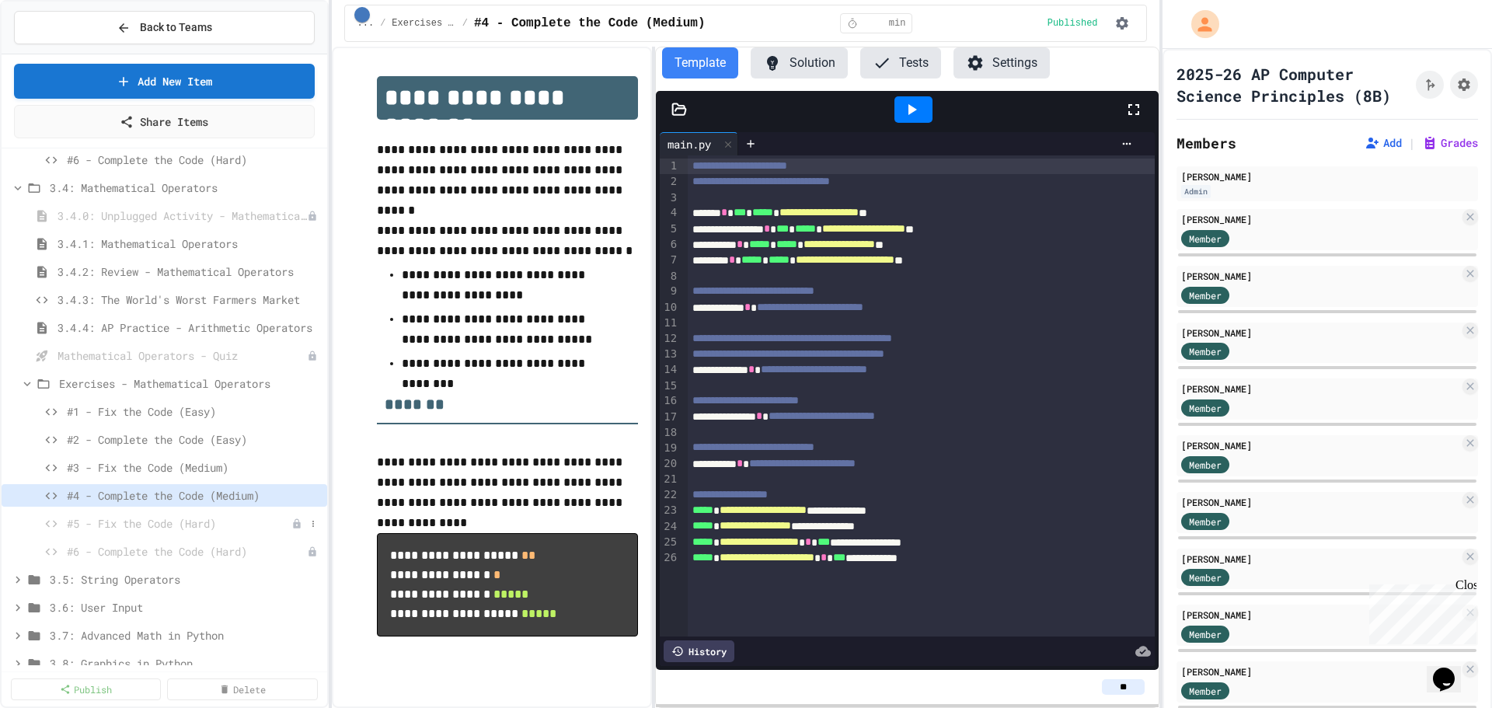
click at [165, 532] on div "#5 - Fix the Code (Hard)" at bounding box center [165, 523] width 326 height 23
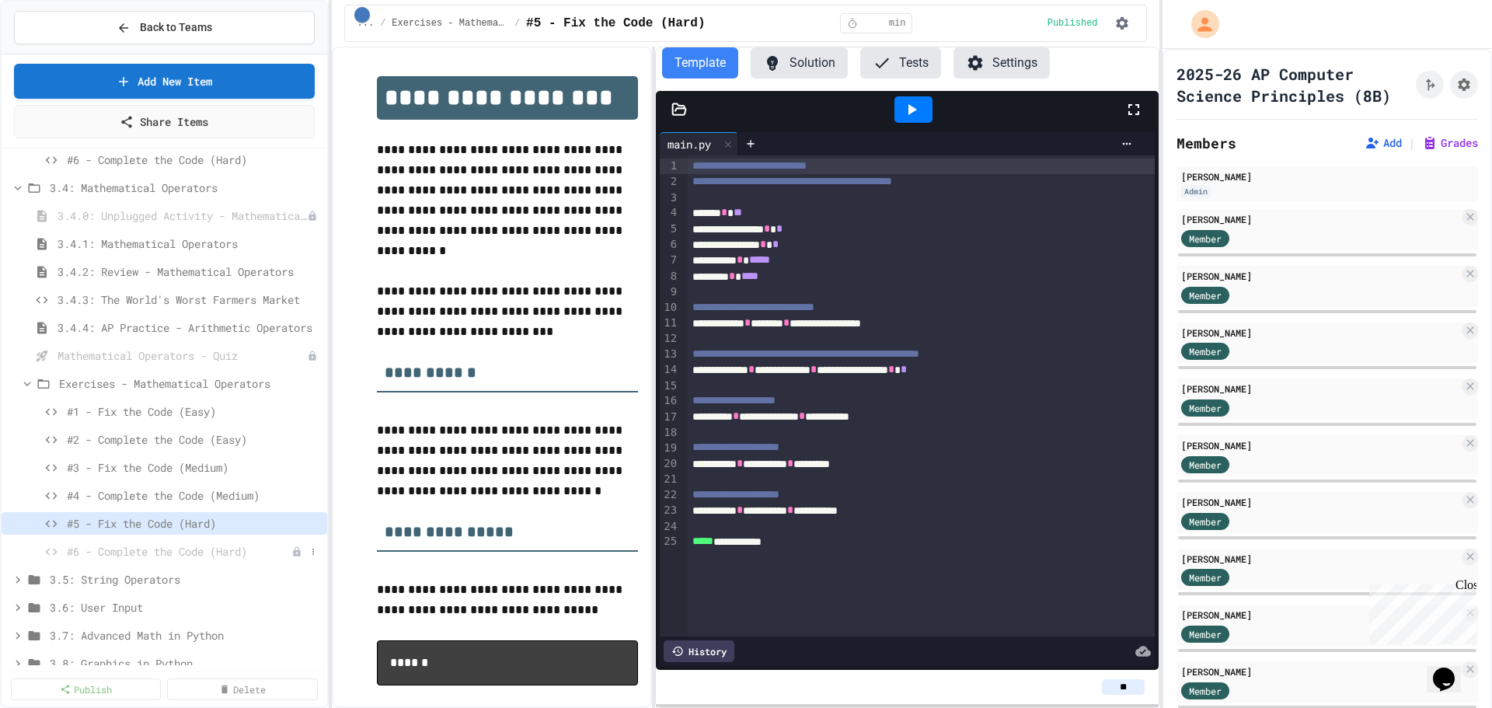
click at [164, 555] on span "#6 - Complete the Code (Hard)" at bounding box center [179, 551] width 225 height 16
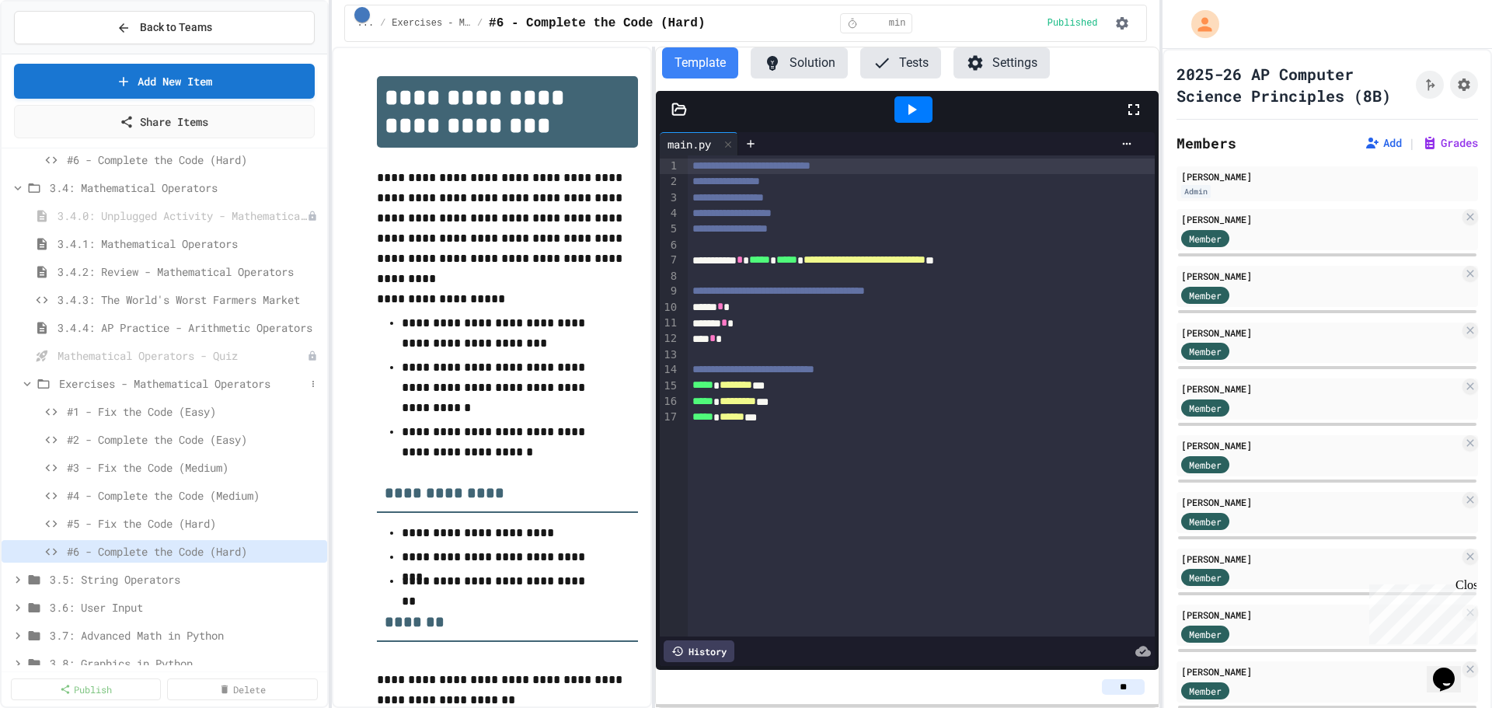
click at [24, 385] on icon at bounding box center [27, 384] width 14 height 14
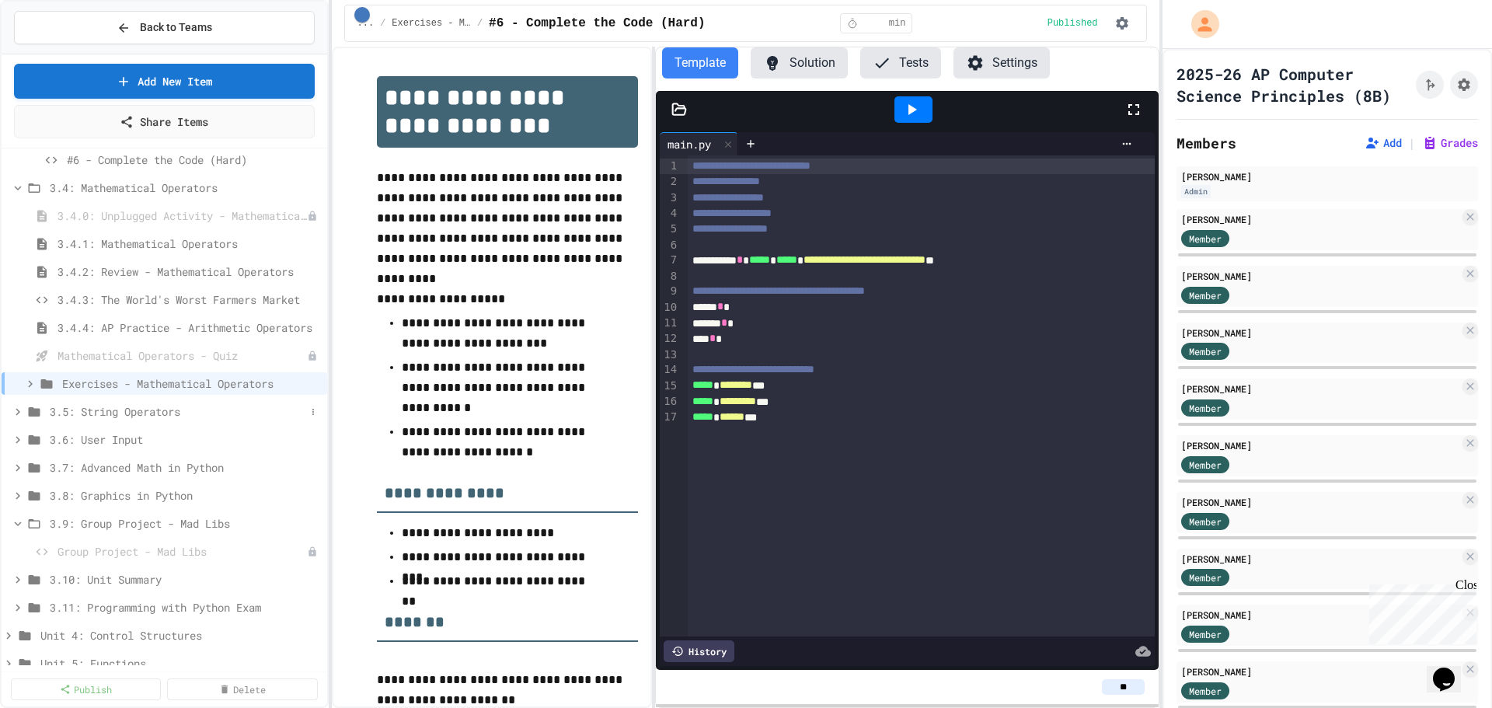
click at [127, 420] on div "3.5: String Operators" at bounding box center [165, 411] width 326 height 23
click at [153, 467] on span "3.5.1: String Operators" at bounding box center [174, 467] width 234 height 16
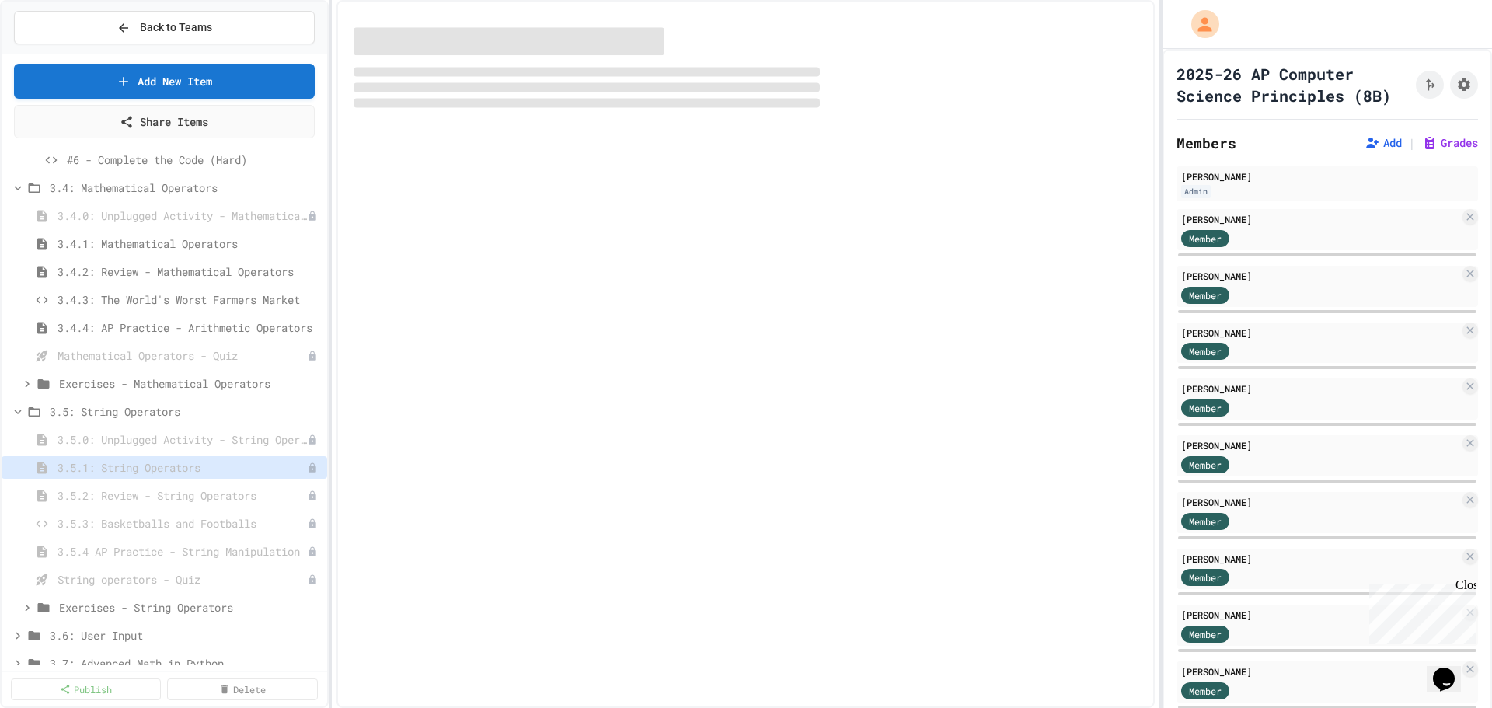
select select "***"
select select "*******"
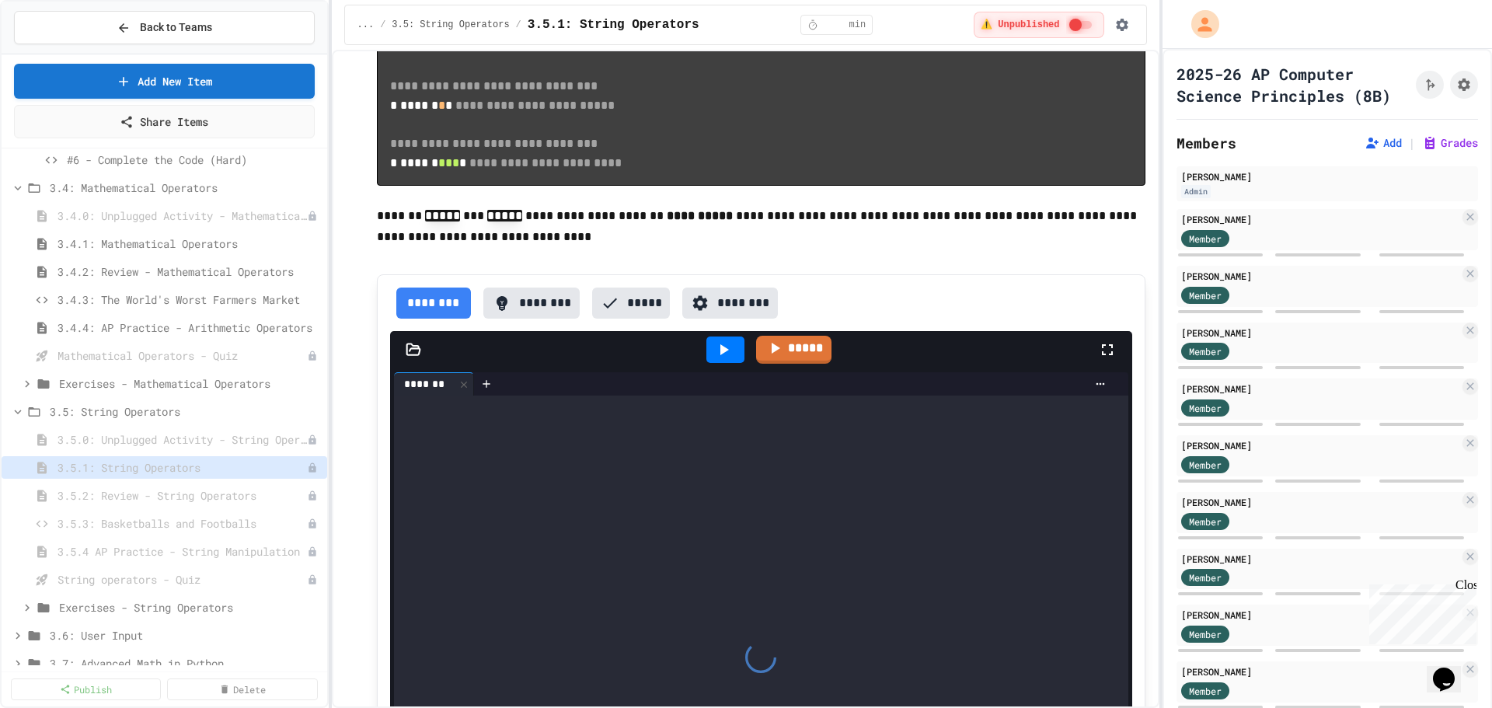
scroll to position [3574, 0]
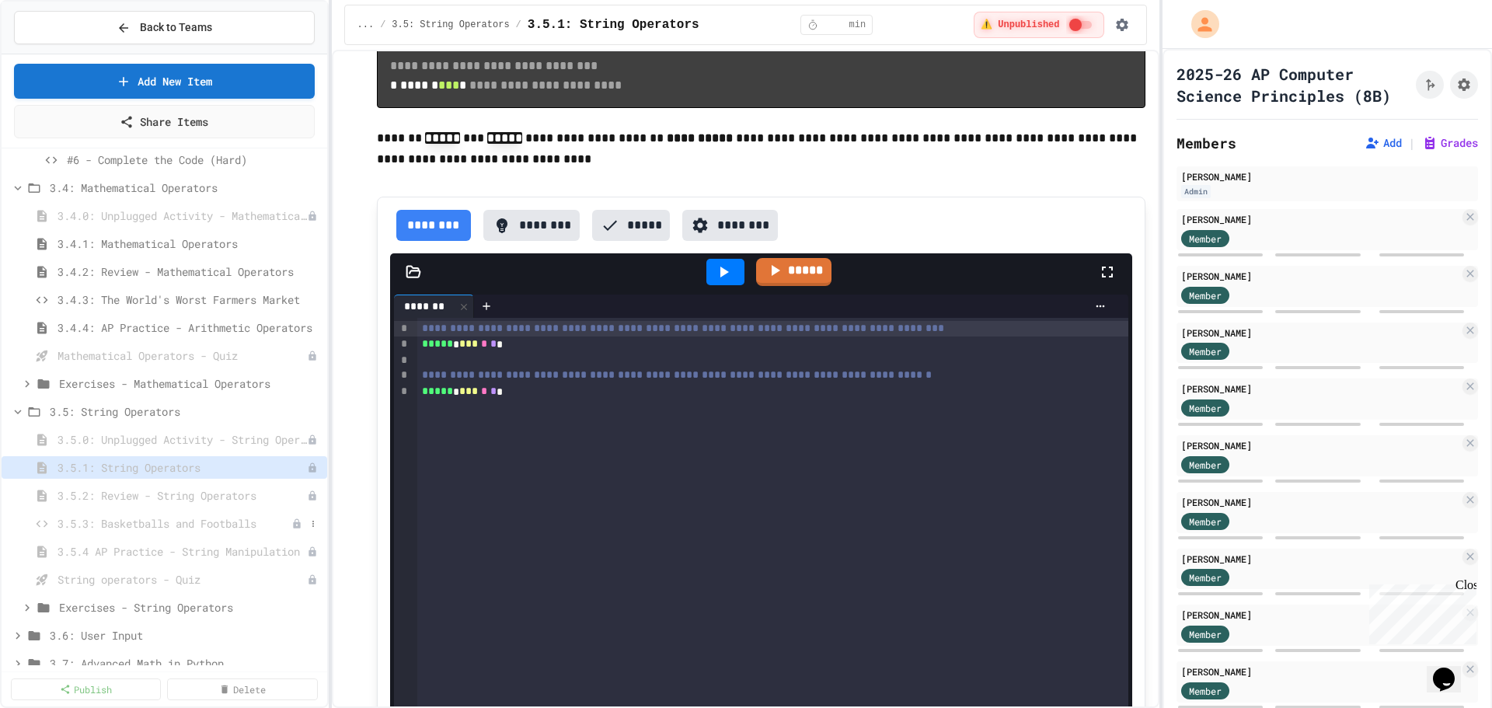
click at [173, 522] on span "3.5.3: Basketballs and Footballs" at bounding box center [174, 523] width 234 height 16
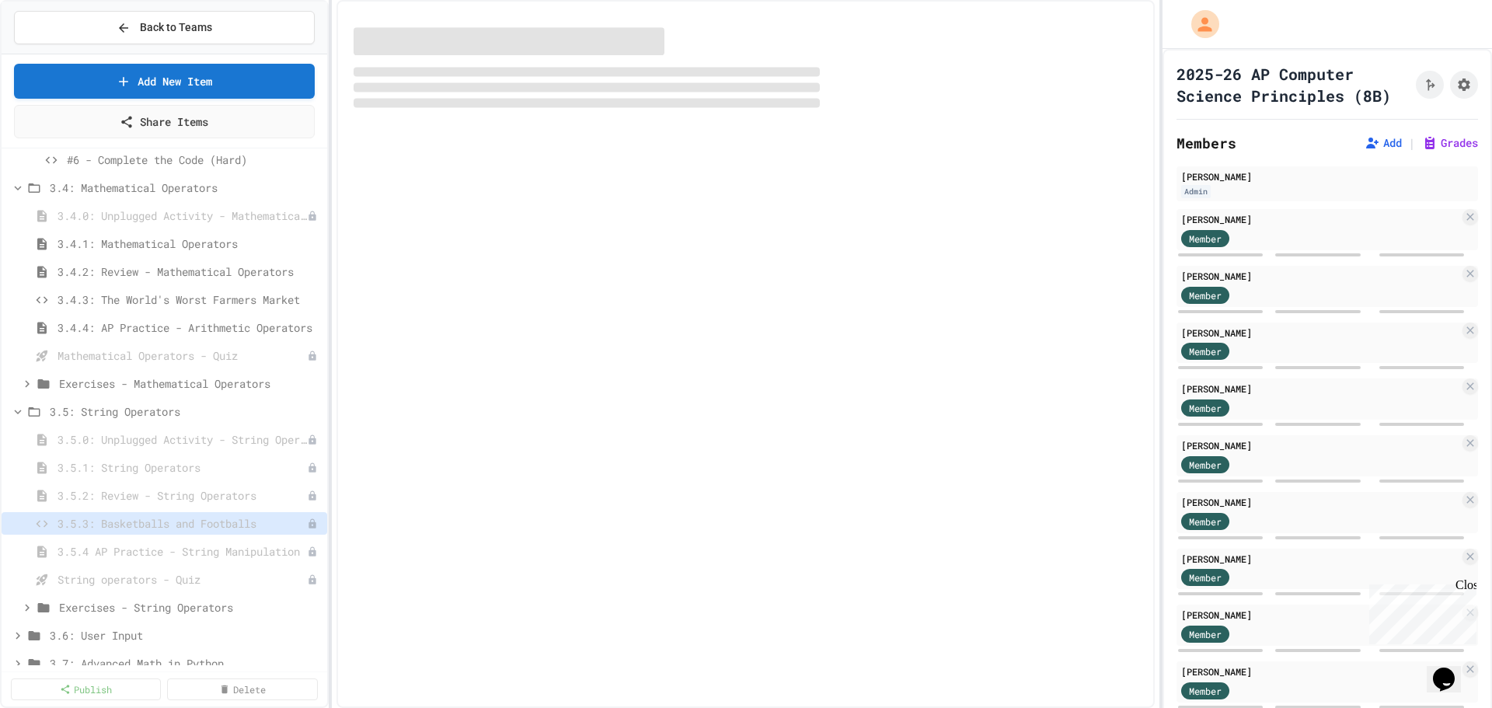
select select "*******"
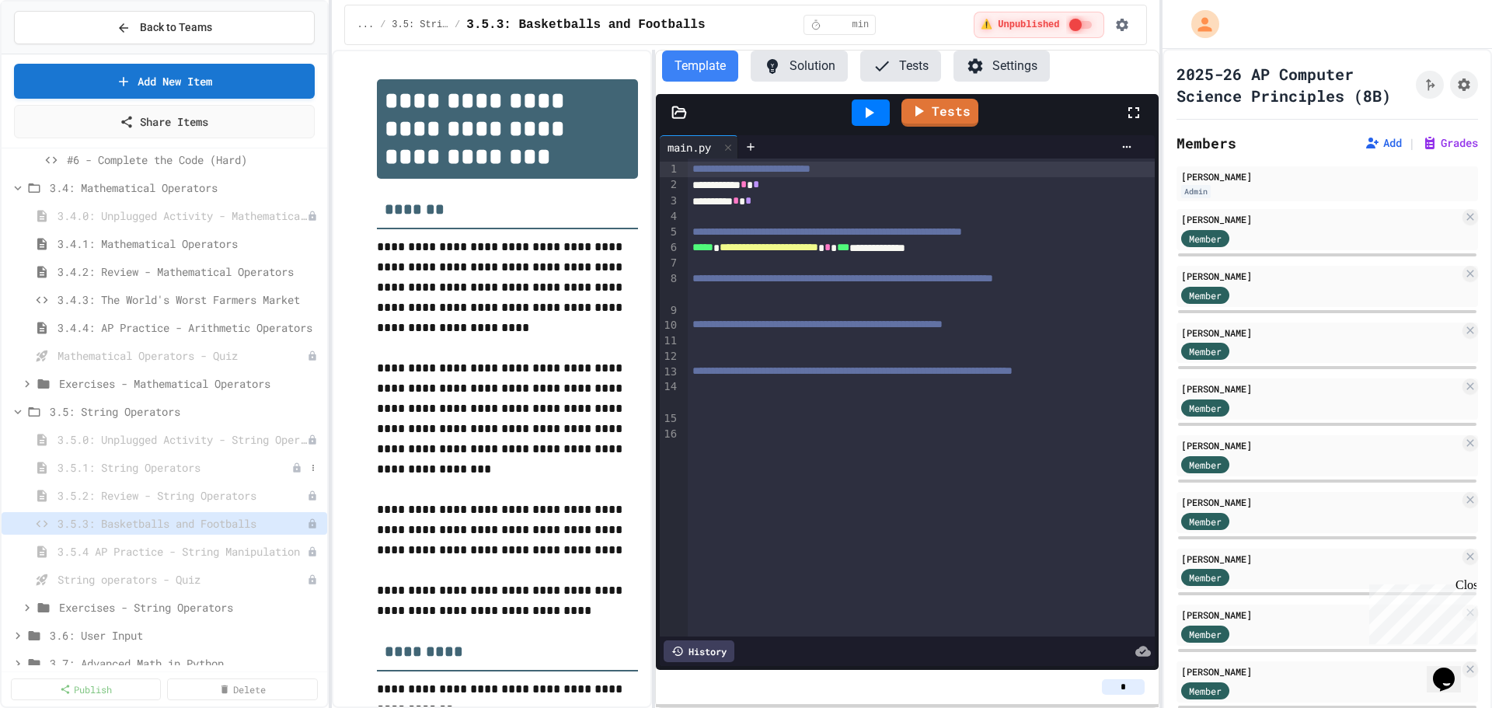
click at [146, 466] on span "3.5.1: String Operators" at bounding box center [174, 467] width 234 height 16
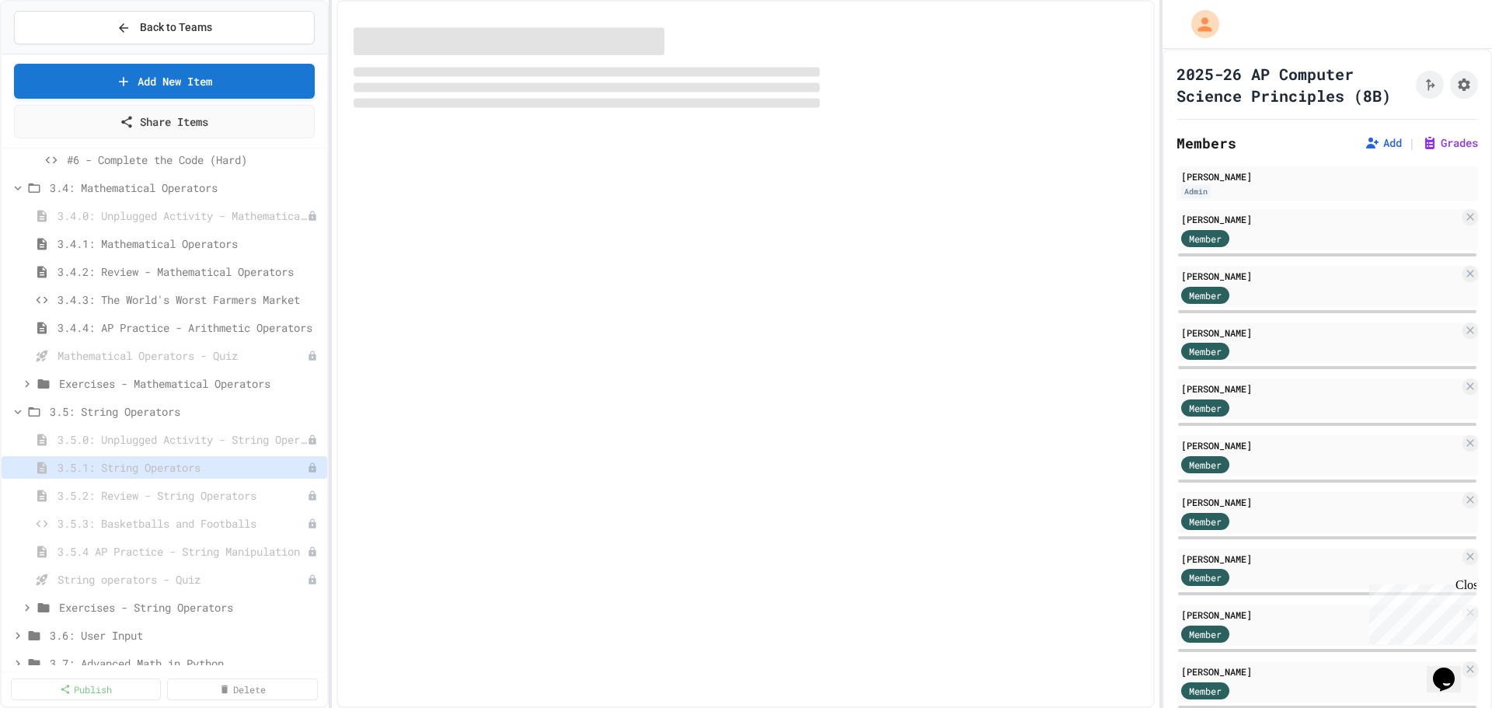
select select "***"
select select "*******"
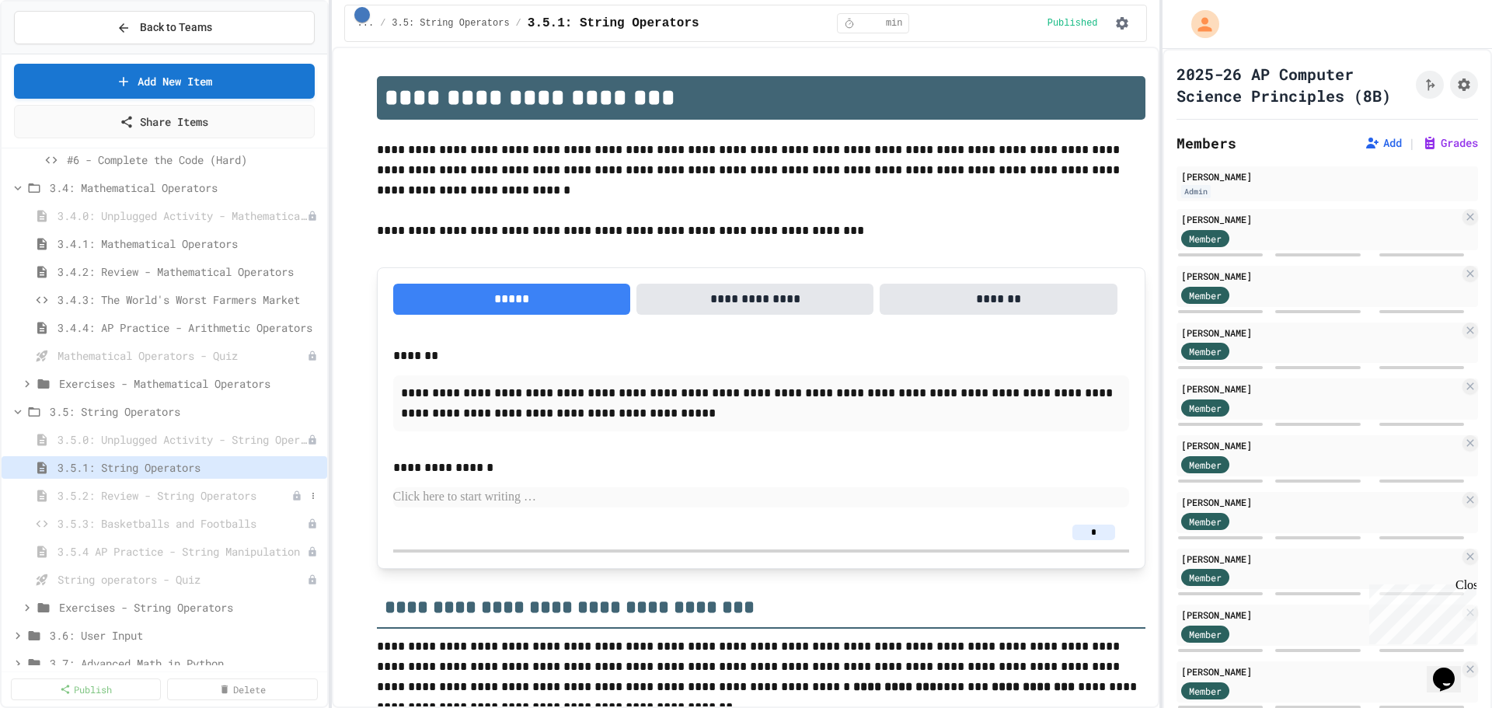
click at [202, 496] on span "3.5.2: Review - String Operators" at bounding box center [174, 495] width 234 height 16
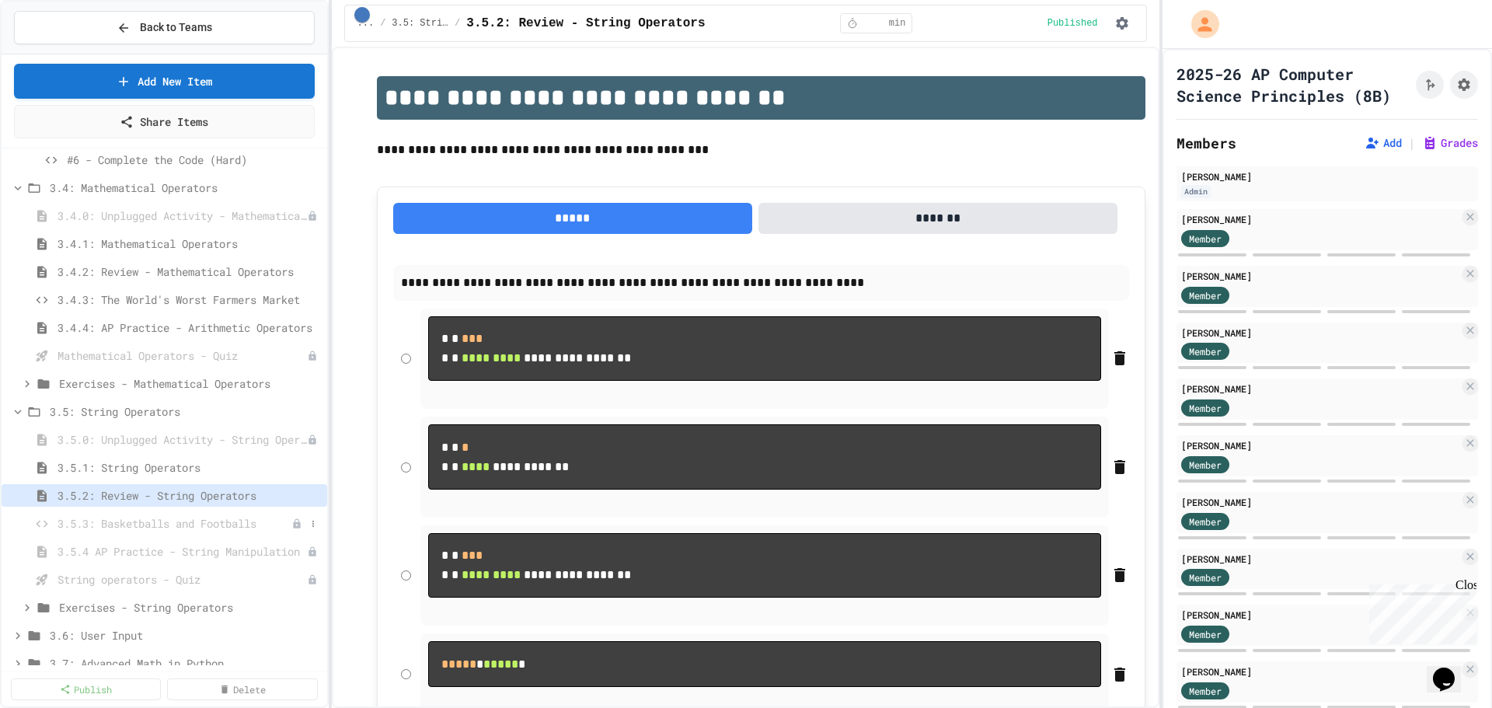
click at [190, 524] on span "3.5.3: Basketballs and Footballs" at bounding box center [174, 523] width 234 height 16
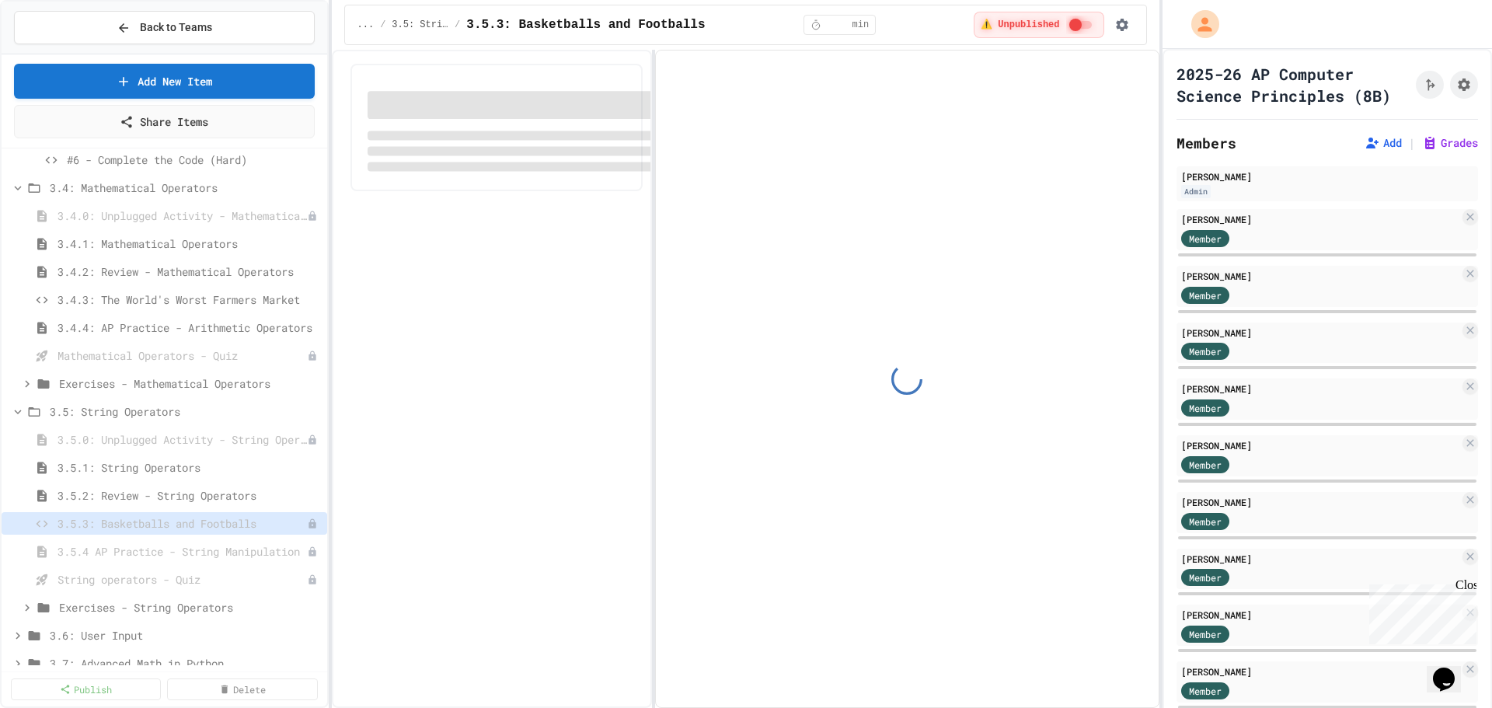
select select "*******"
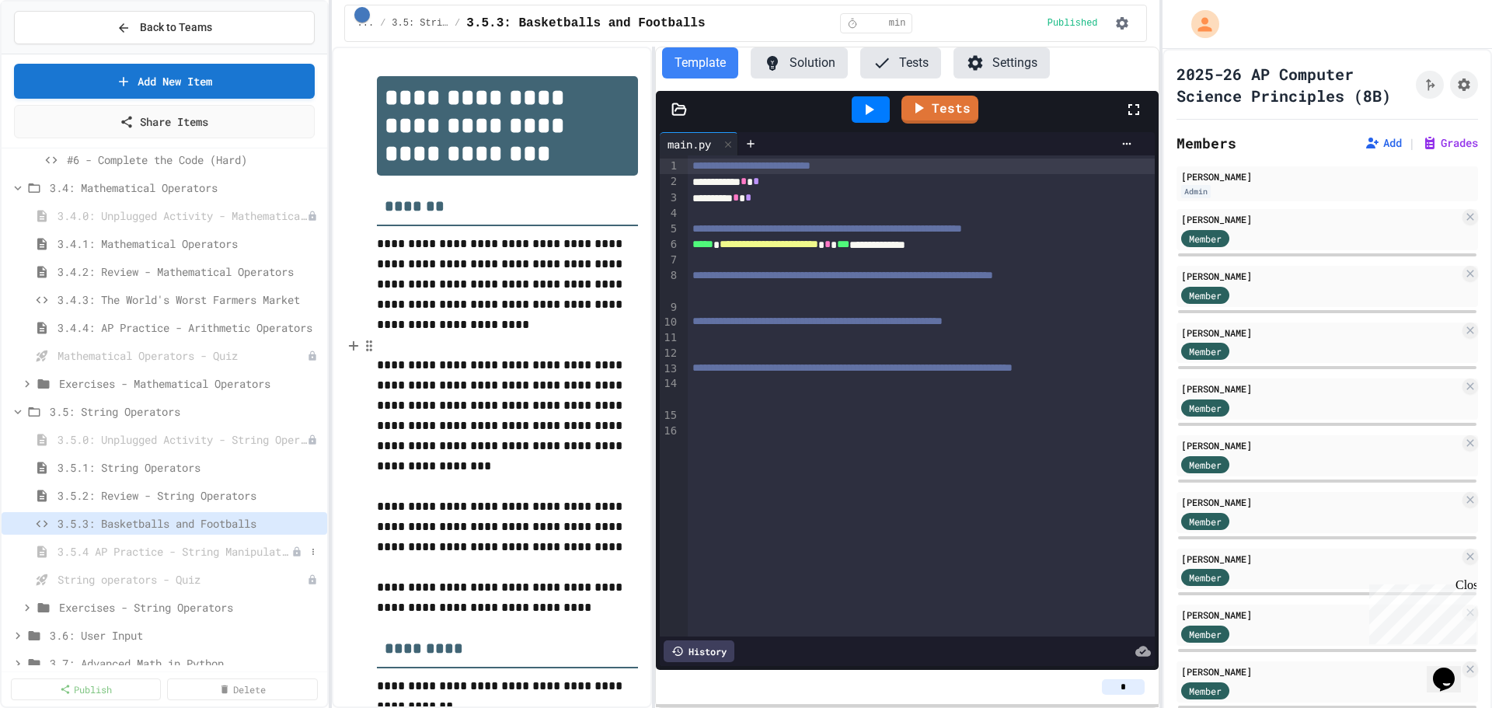
click at [193, 556] on span "3.5.4 AP Practice - String Manipulation" at bounding box center [174, 551] width 234 height 16
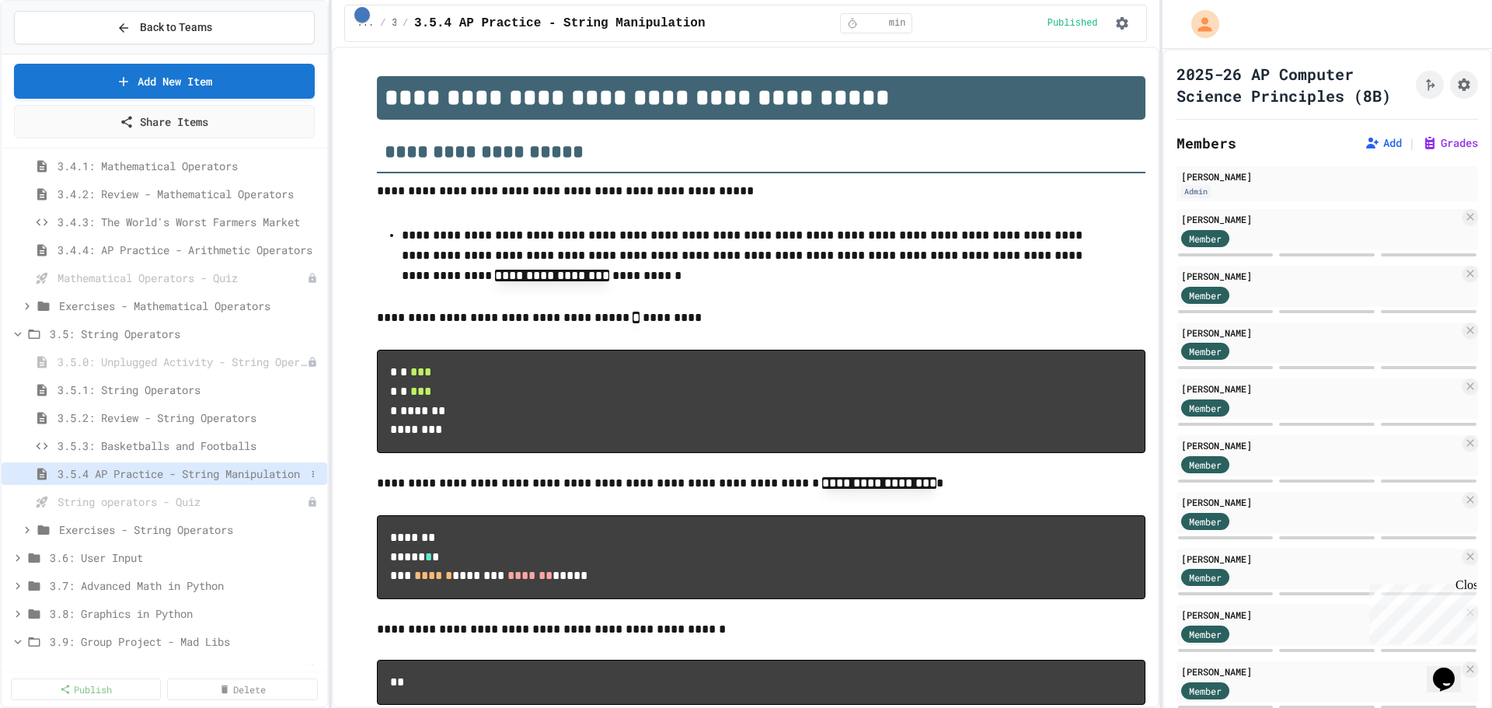
scroll to position [699, 0]
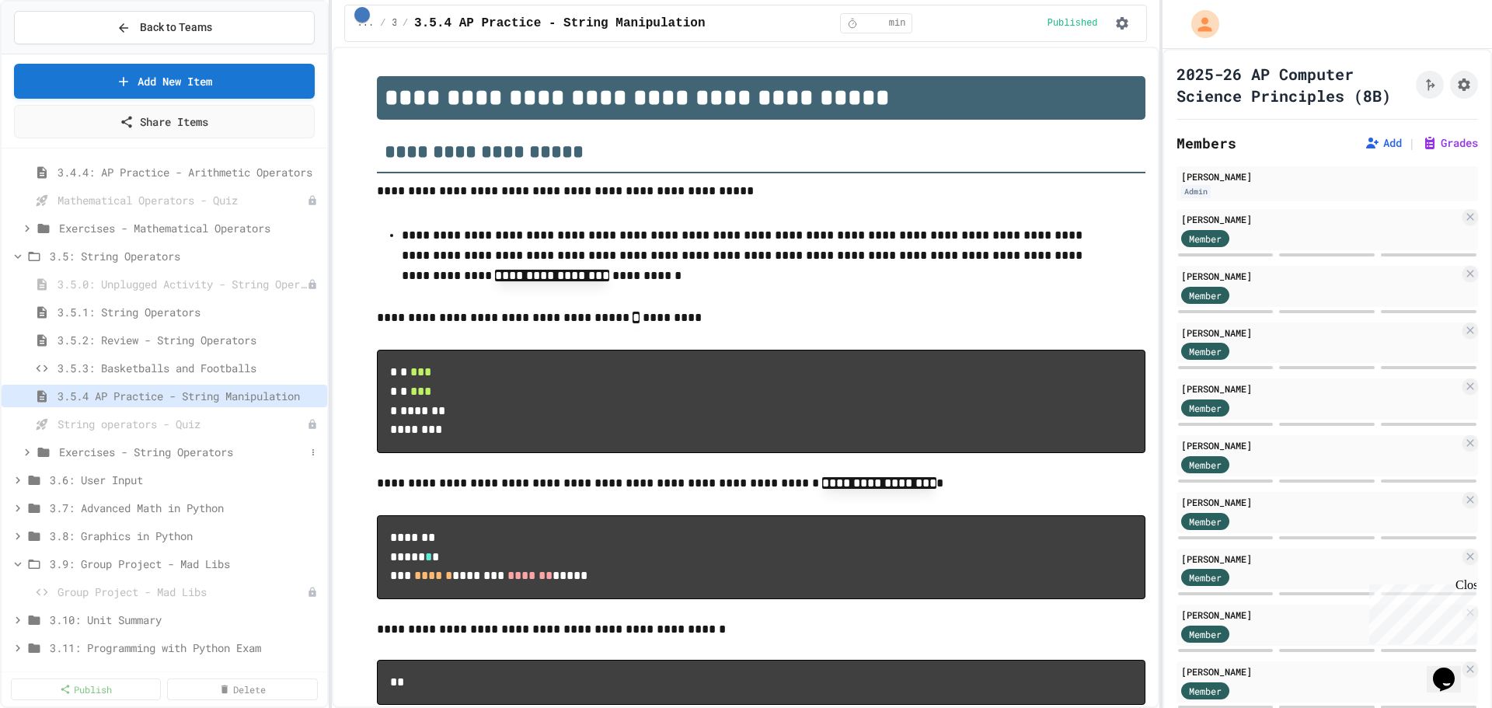
click at [32, 453] on icon at bounding box center [27, 452] width 14 height 14
click at [148, 482] on span "#1 - Fix the Code (Easy)" at bounding box center [179, 480] width 225 height 16
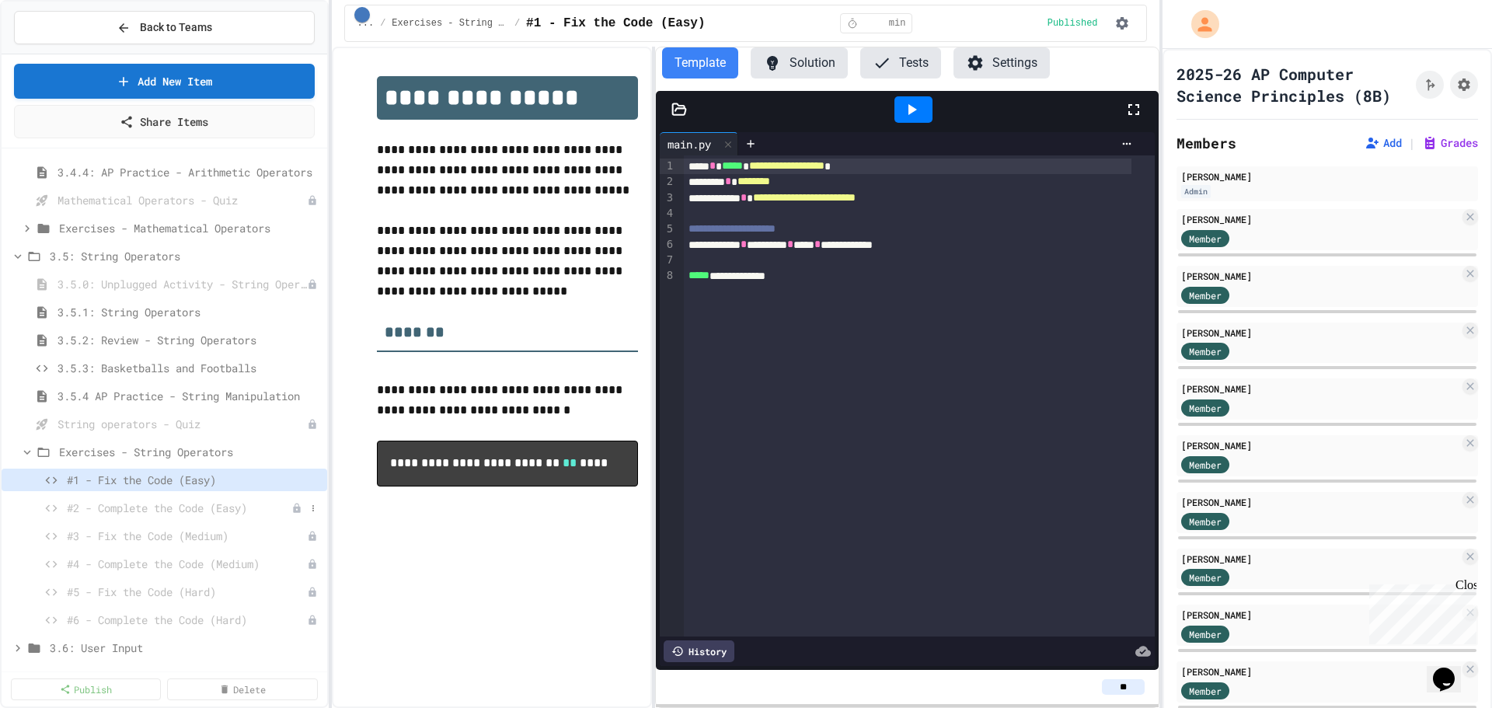
click at [142, 511] on span "#2 - Complete the Code (Easy)" at bounding box center [179, 508] width 225 height 16
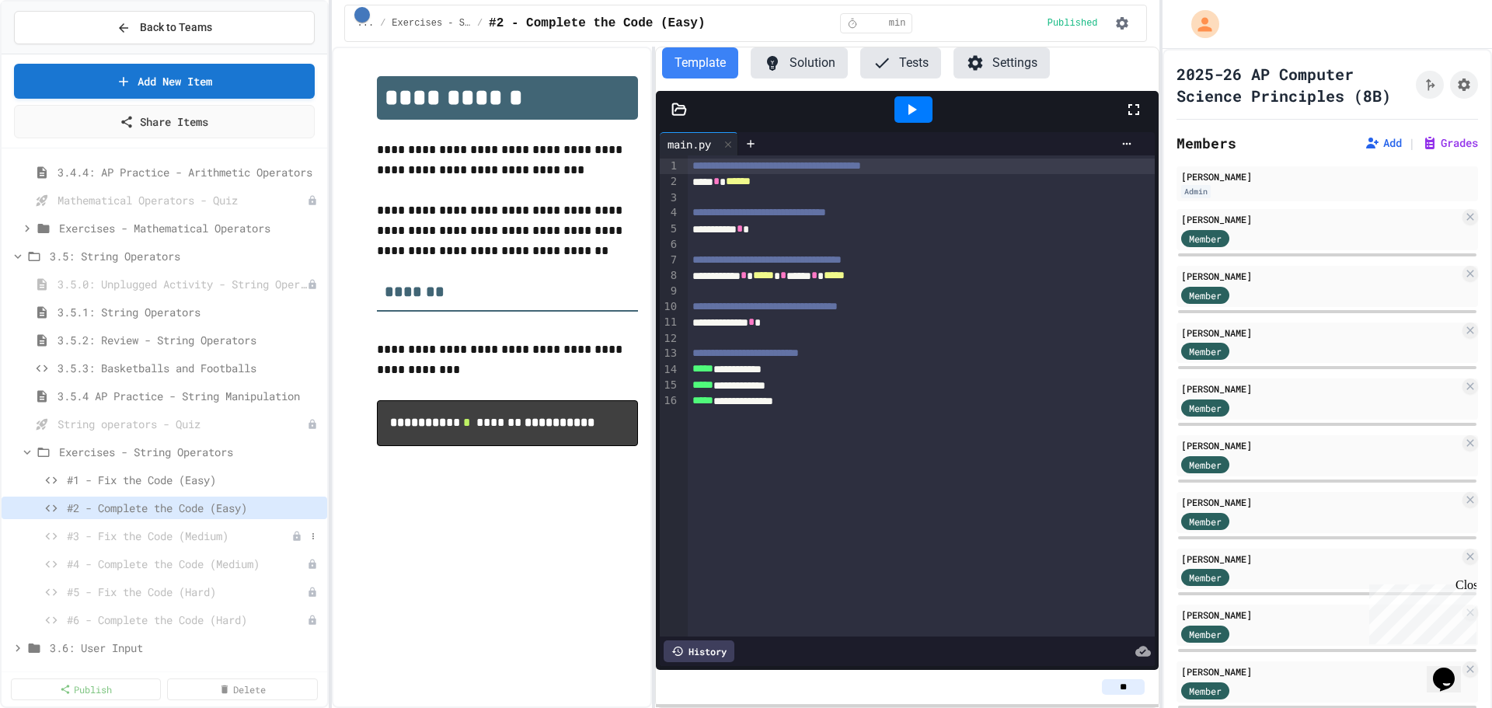
click at [155, 542] on span "#3 - Fix the Code (Medium)" at bounding box center [179, 536] width 225 height 16
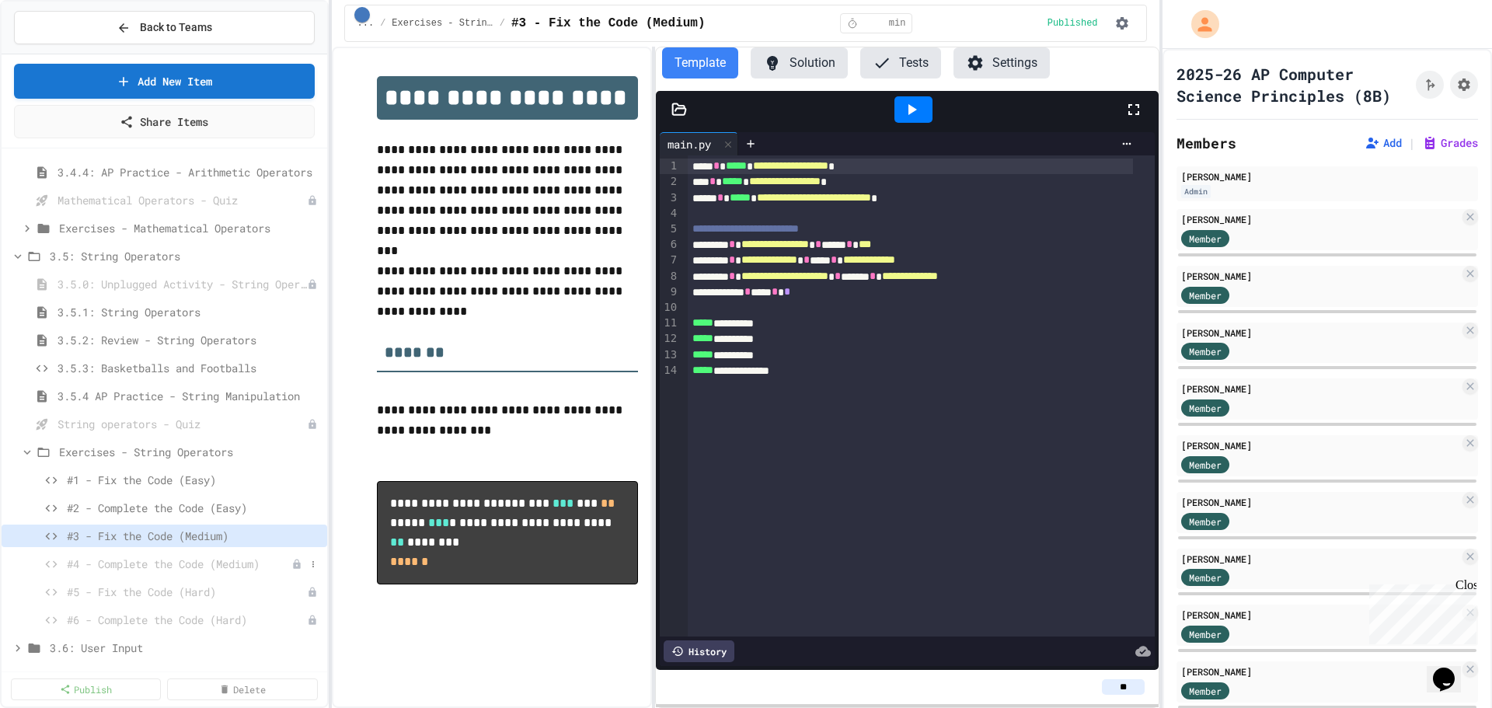
click at [120, 566] on span "#4 - Complete the Code (Medium)" at bounding box center [179, 564] width 225 height 16
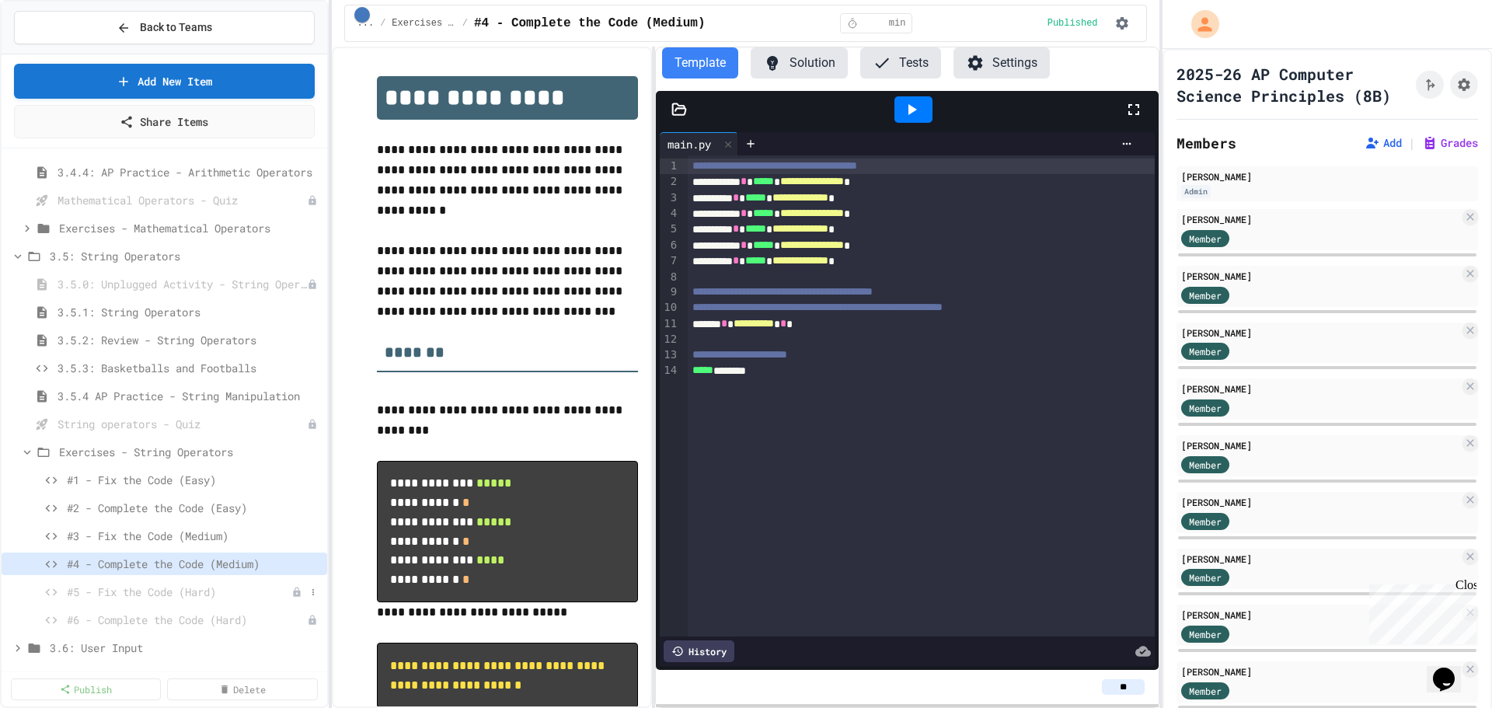
click at [144, 589] on span "#5 - Fix the Code (Hard)" at bounding box center [179, 591] width 225 height 16
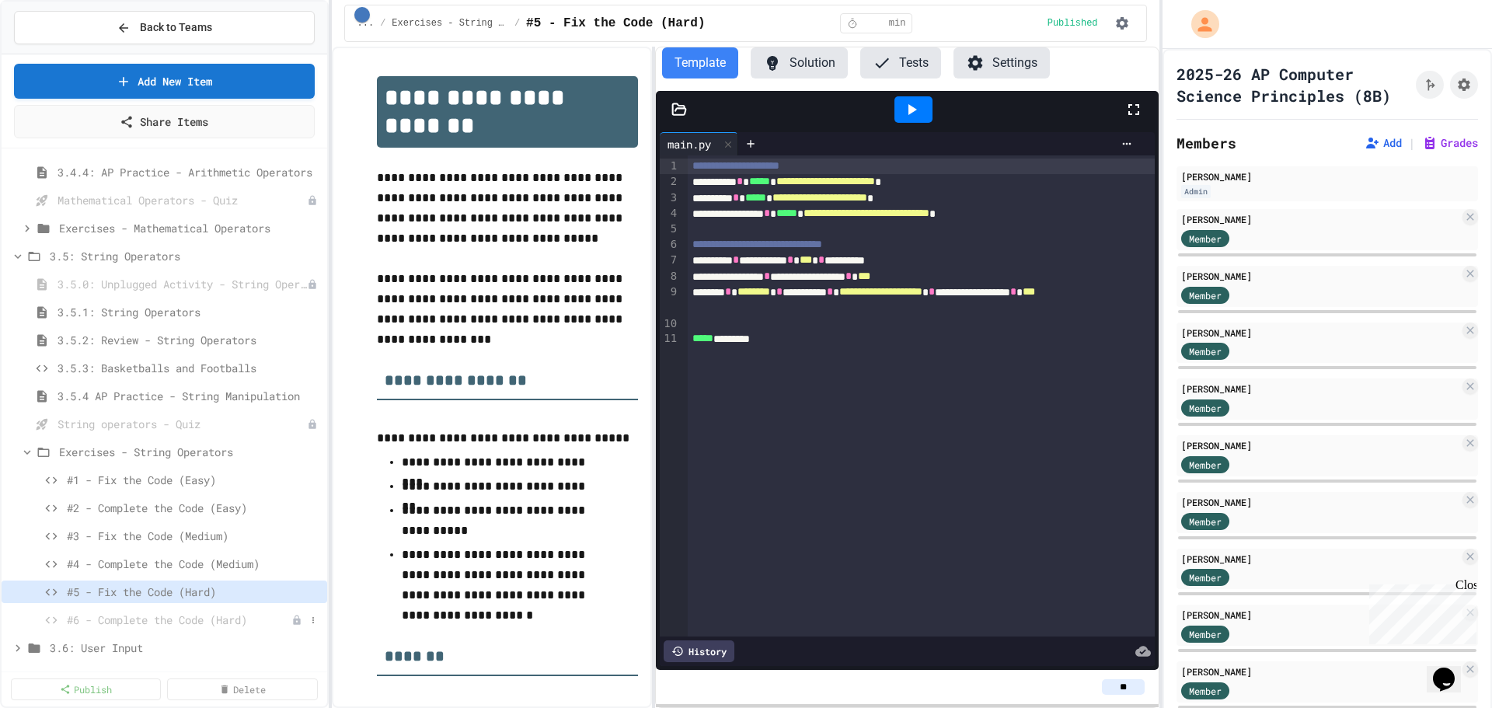
click at [203, 621] on span "#6 - Complete the Code (Hard)" at bounding box center [179, 619] width 225 height 16
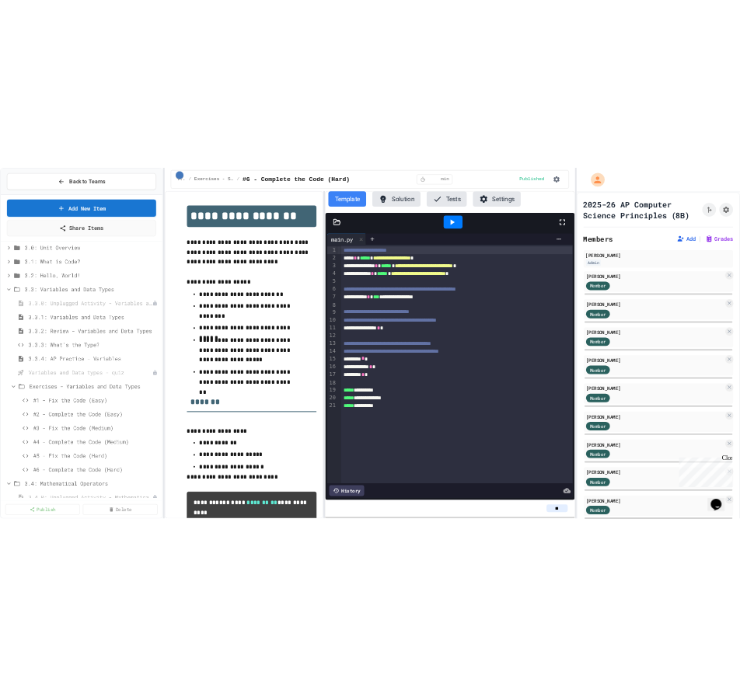
scroll to position [86, 0]
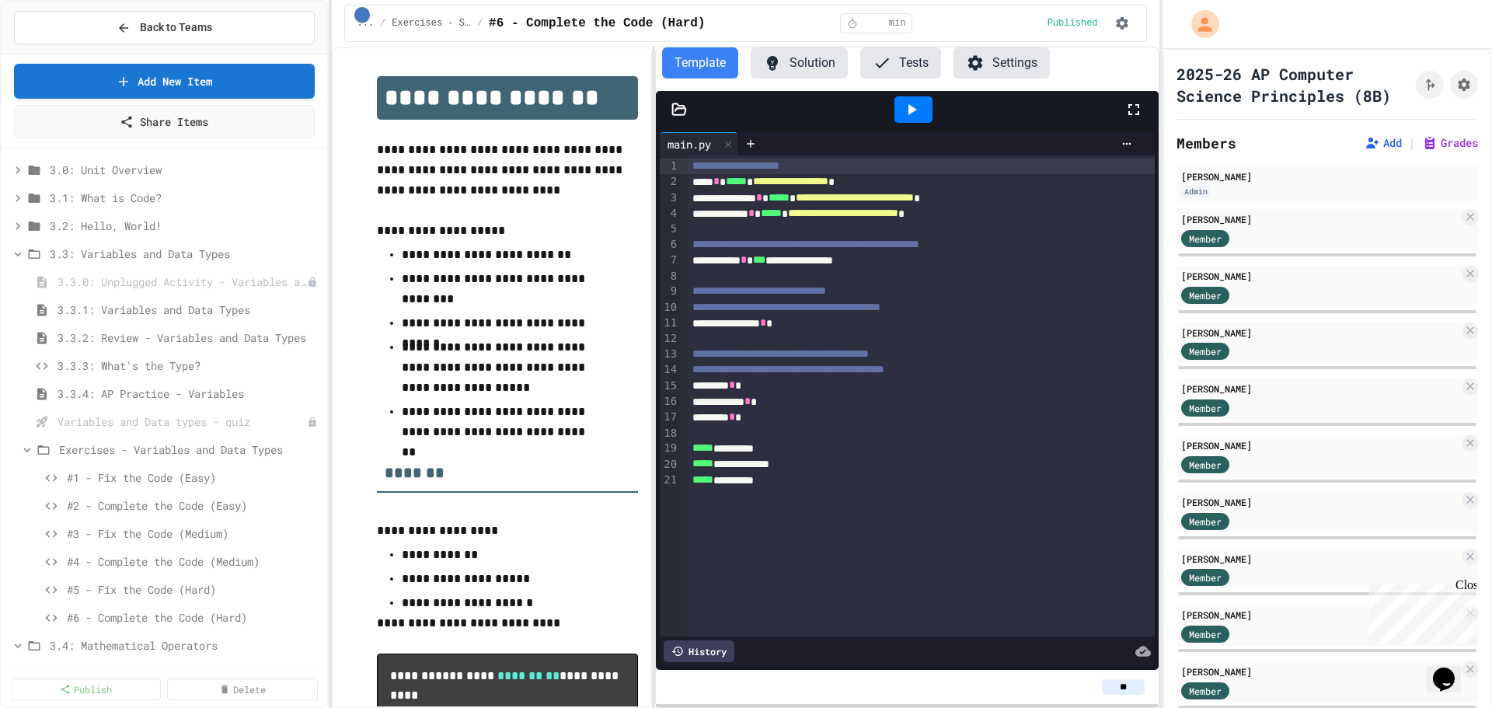
drag, startPoint x: 28, startPoint y: 445, endPoint x: 30, endPoint y: 437, distance: 8.9
click at [28, 445] on icon at bounding box center [27, 450] width 14 height 14
click at [19, 259] on icon at bounding box center [18, 254] width 14 height 14
